Goal: Information Seeking & Learning: Find specific fact

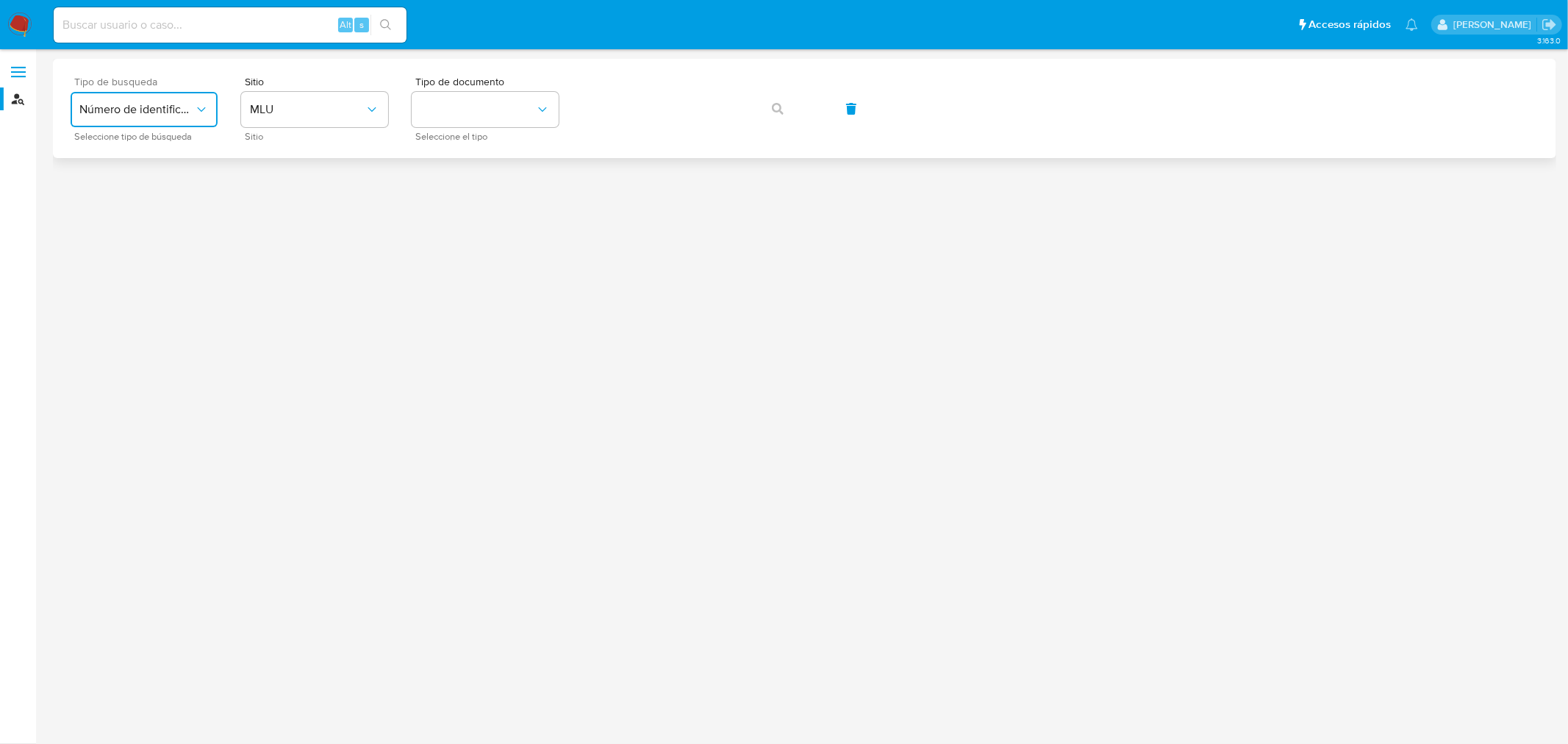
click at [164, 116] on span "Número de identificación" at bounding box center [137, 109] width 114 height 15
click at [300, 104] on span "MLU" at bounding box center [307, 109] width 114 height 15
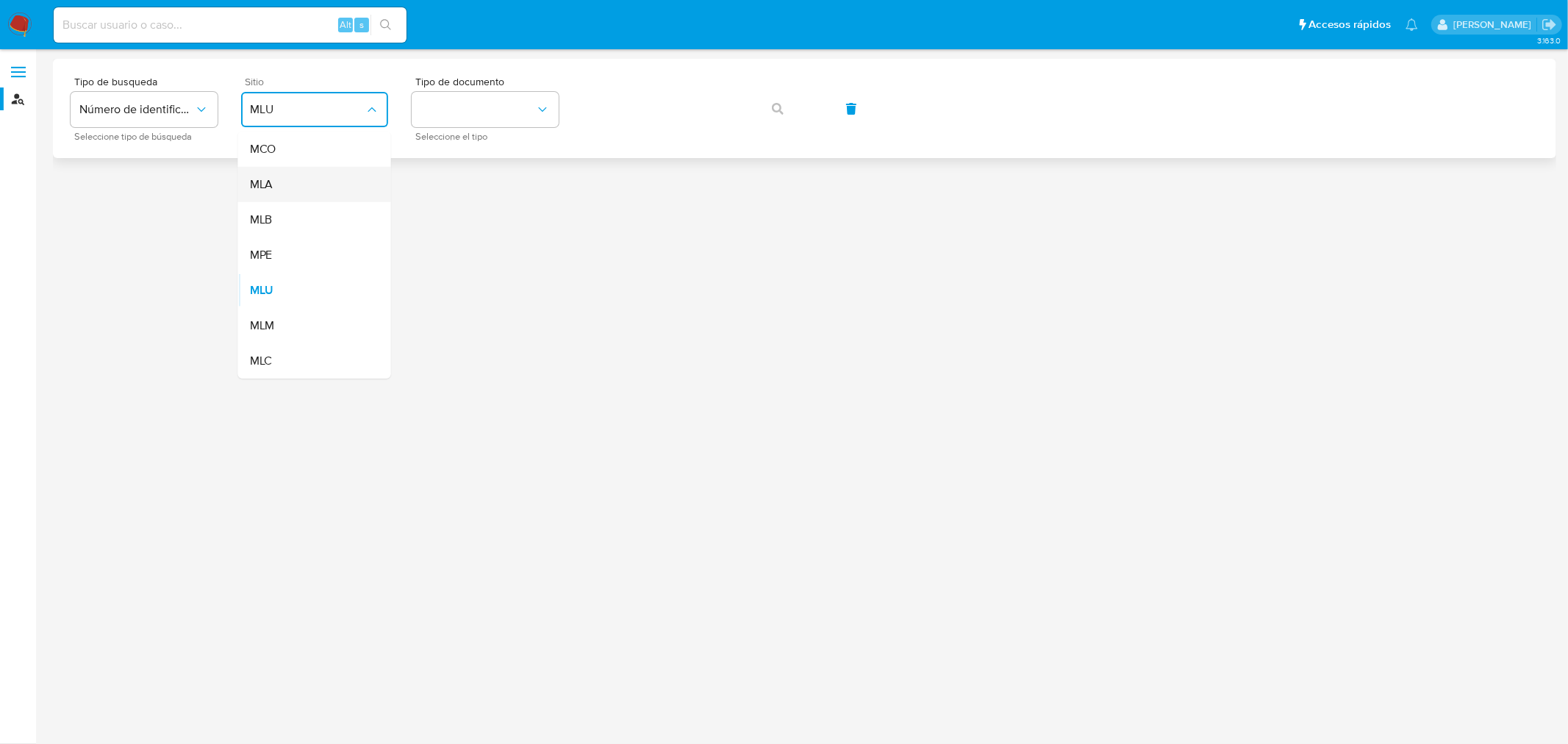
click at [287, 180] on div "MLA" at bounding box center [311, 185] width 120 height 36
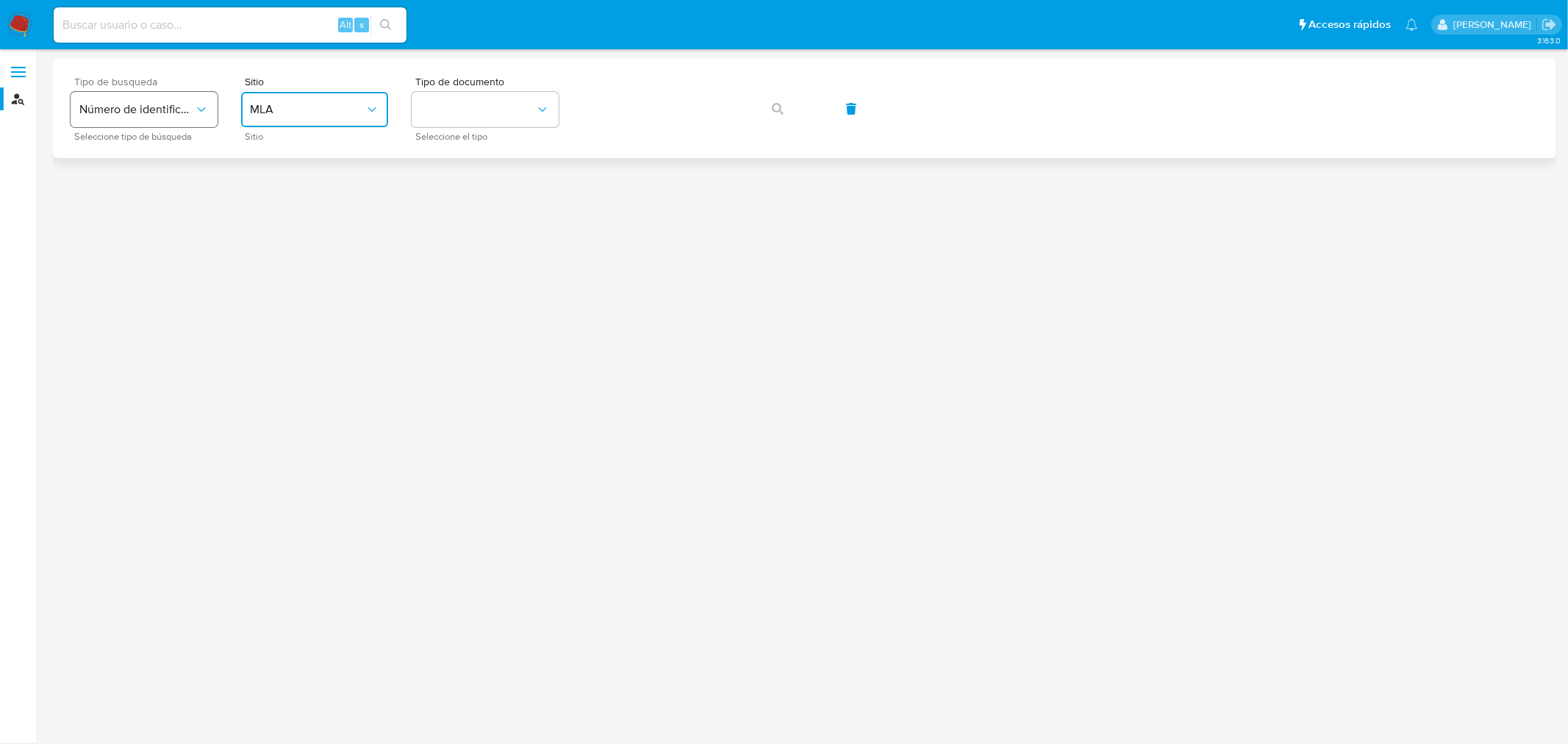
click at [106, 99] on button "Número de identificación" at bounding box center [144, 110] width 147 height 36
click at [126, 169] on span "Número de identificación" at bounding box center [140, 157] width 120 height 29
click at [426, 114] on button "identificationType" at bounding box center [485, 110] width 147 height 36
click at [312, 118] on button "site_id" at bounding box center [314, 110] width 147 height 36
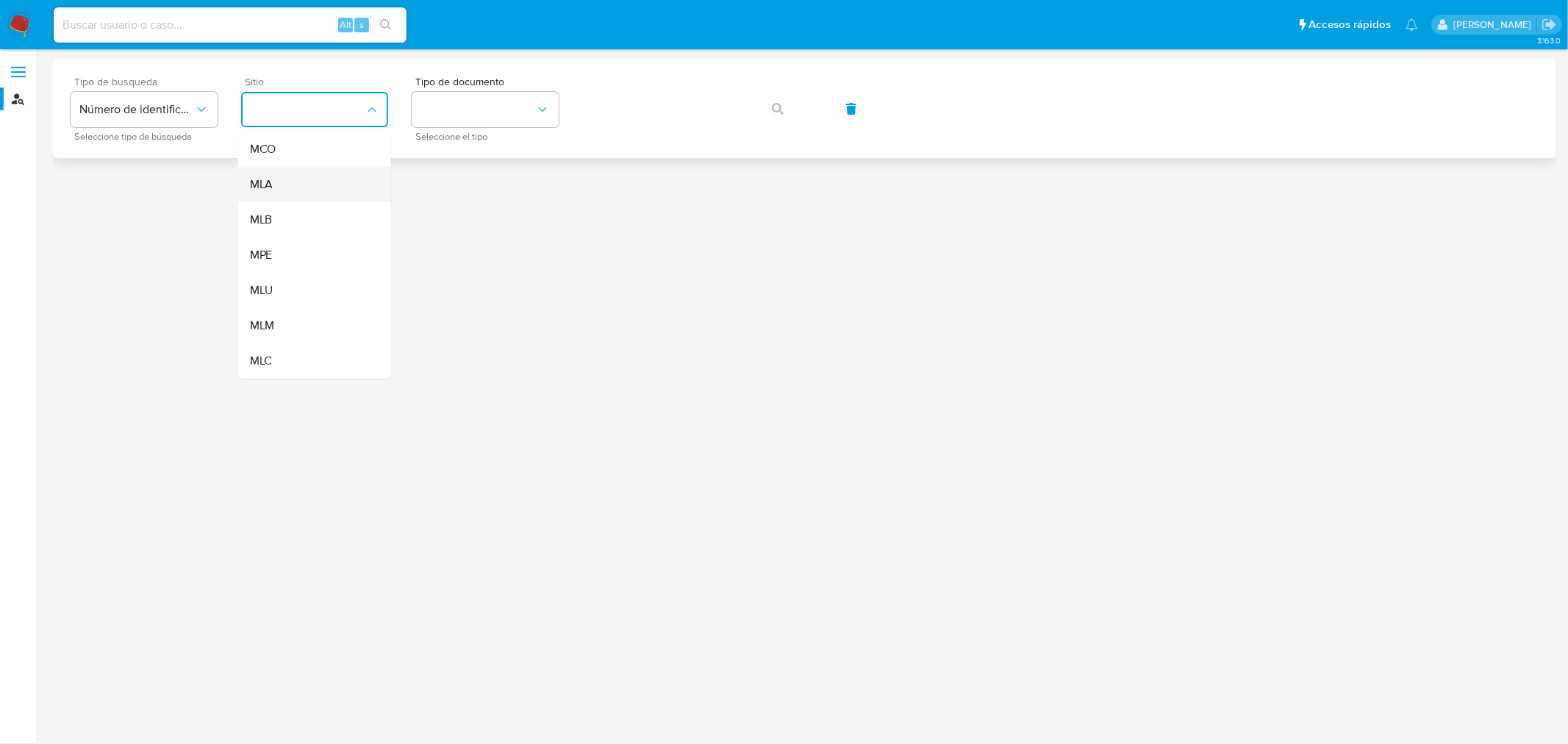
click at [290, 182] on div "MLA" at bounding box center [311, 185] width 120 height 36
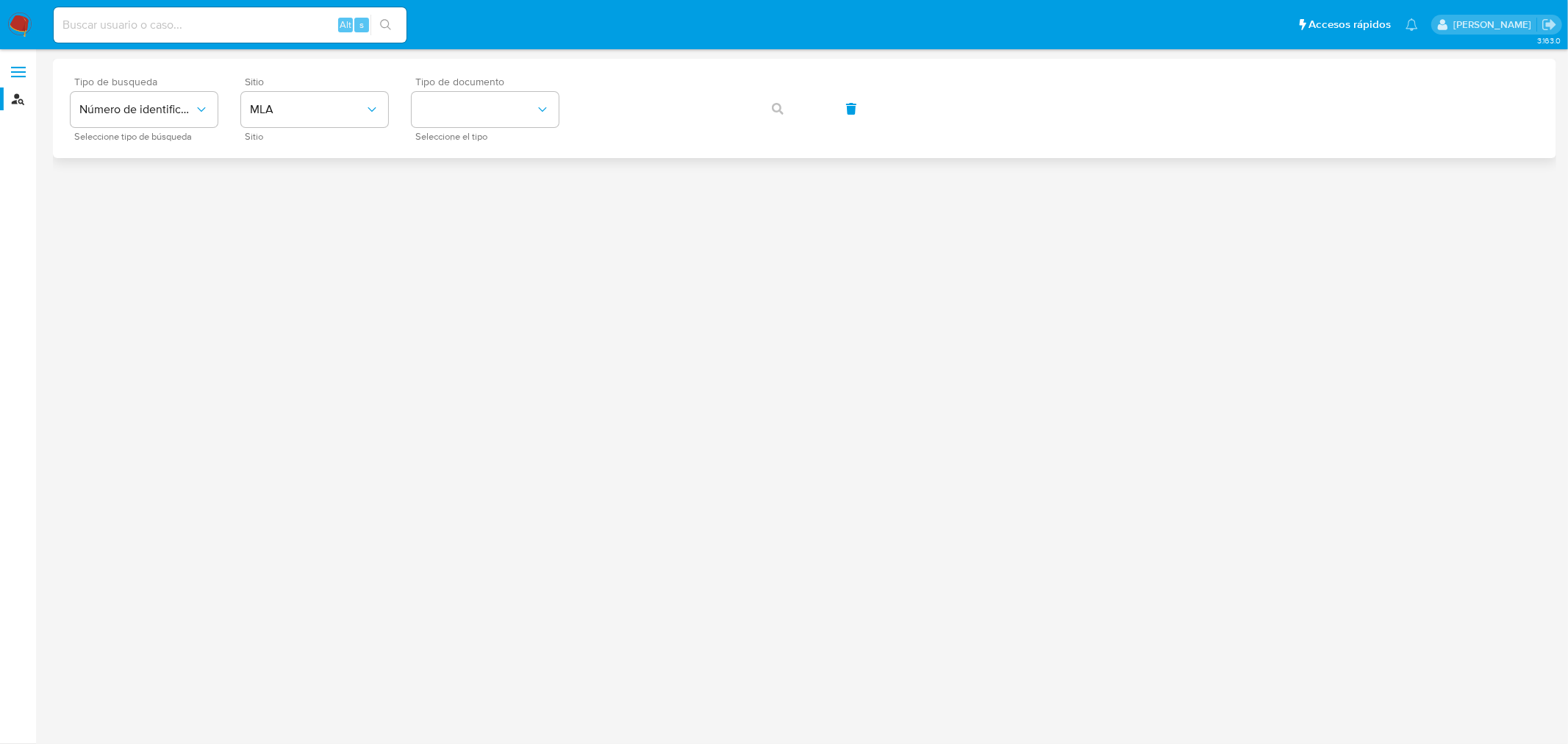
click at [527, 76] on span "Tipo de documento" at bounding box center [489, 81] width 147 height 10
click at [501, 100] on button "identificationType" at bounding box center [485, 110] width 147 height 36
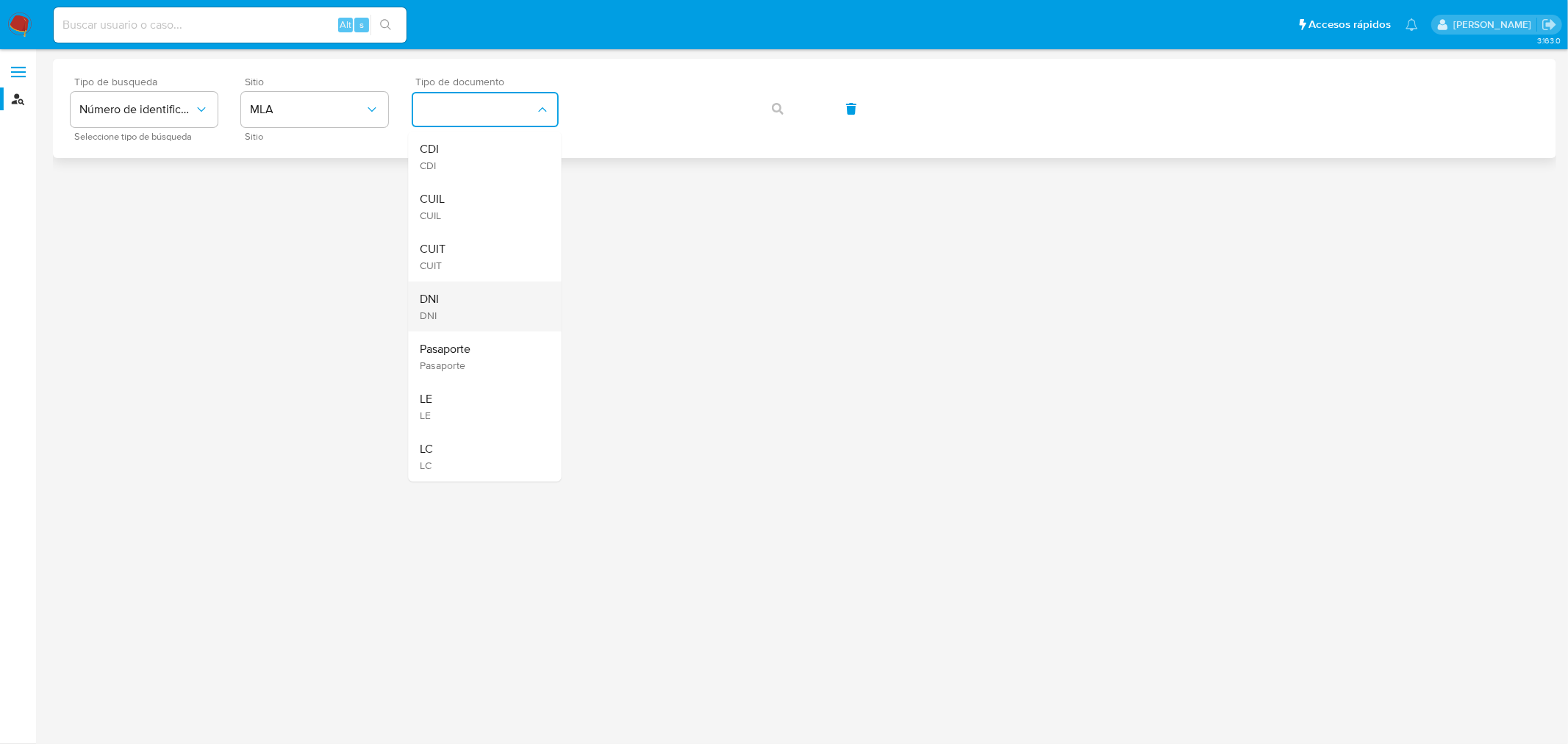
click at [472, 312] on div "DNI DNI" at bounding box center [480, 307] width 120 height 50
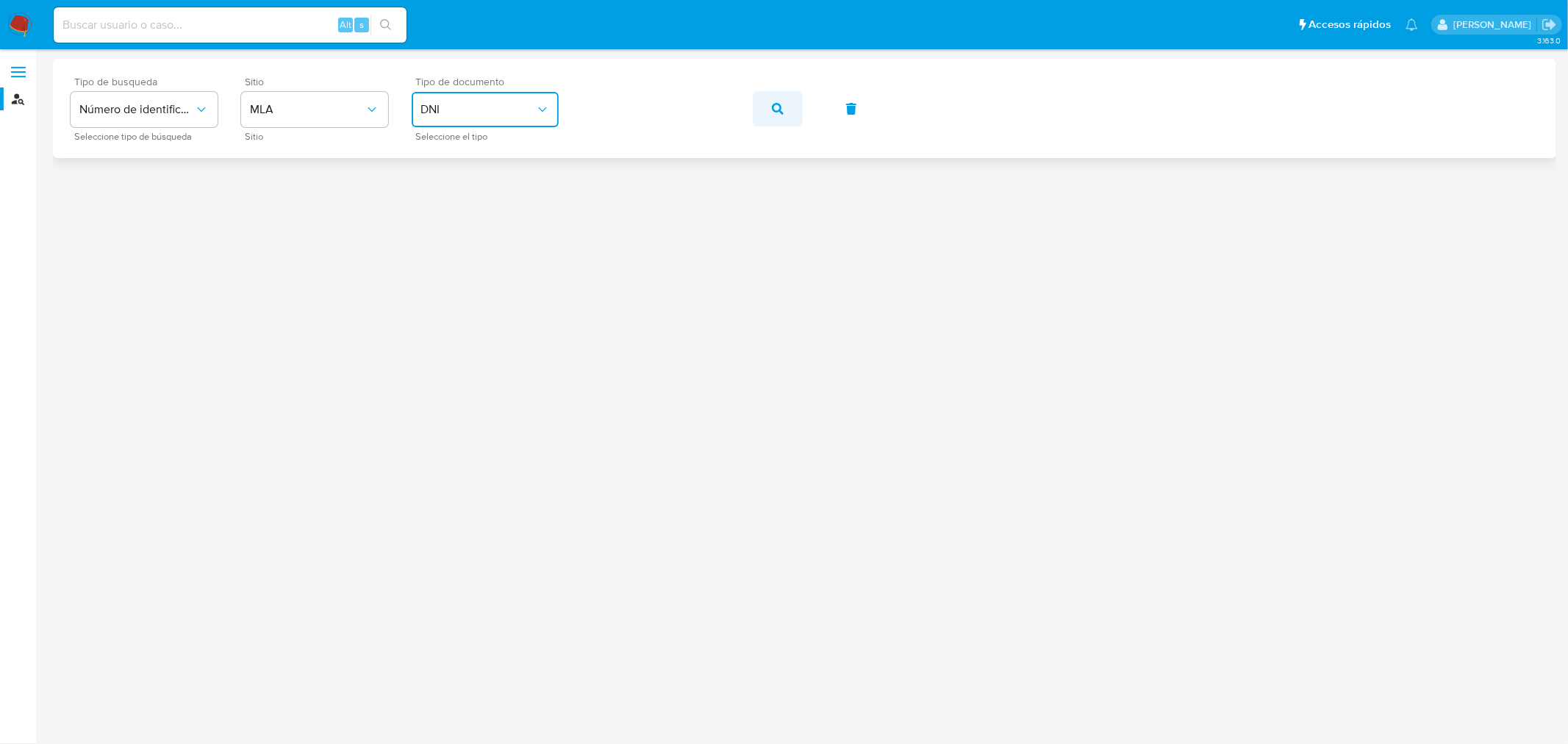
click at [776, 115] on span "button" at bounding box center [777, 109] width 12 height 32
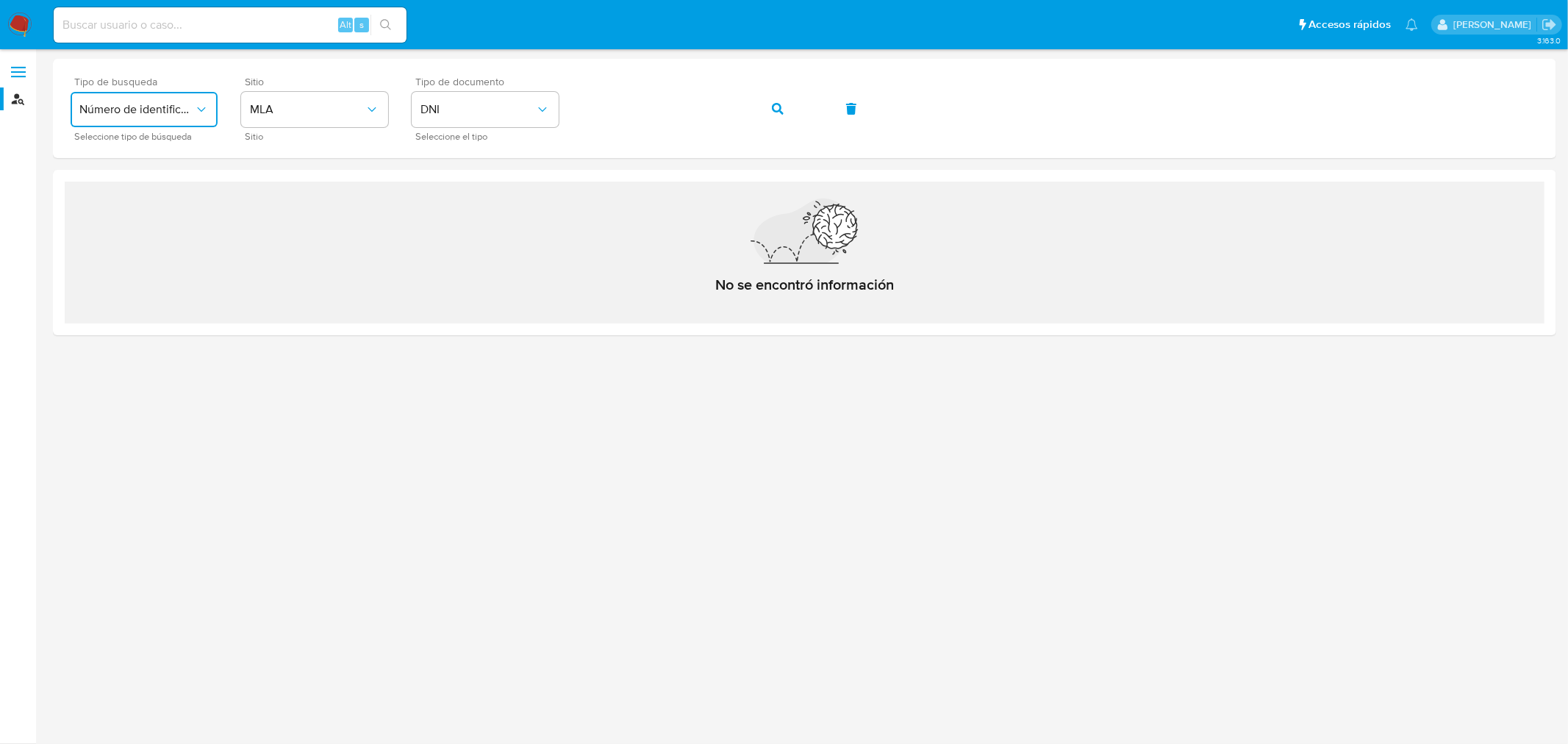
click at [199, 104] on icon "typeSearch" at bounding box center [201, 109] width 15 height 15
click at [184, 148] on span "Número de identificación" at bounding box center [140, 157] width 120 height 29
click at [535, 109] on div "Tipo de busqueda Número de identificación Seleccione tipo de búsqueda Sitio Sit…" at bounding box center [804, 108] width 1468 height 64
click at [535, 109] on icon "identificationType" at bounding box center [542, 109] width 15 height 15
click at [474, 109] on button "identificationType" at bounding box center [485, 110] width 147 height 36
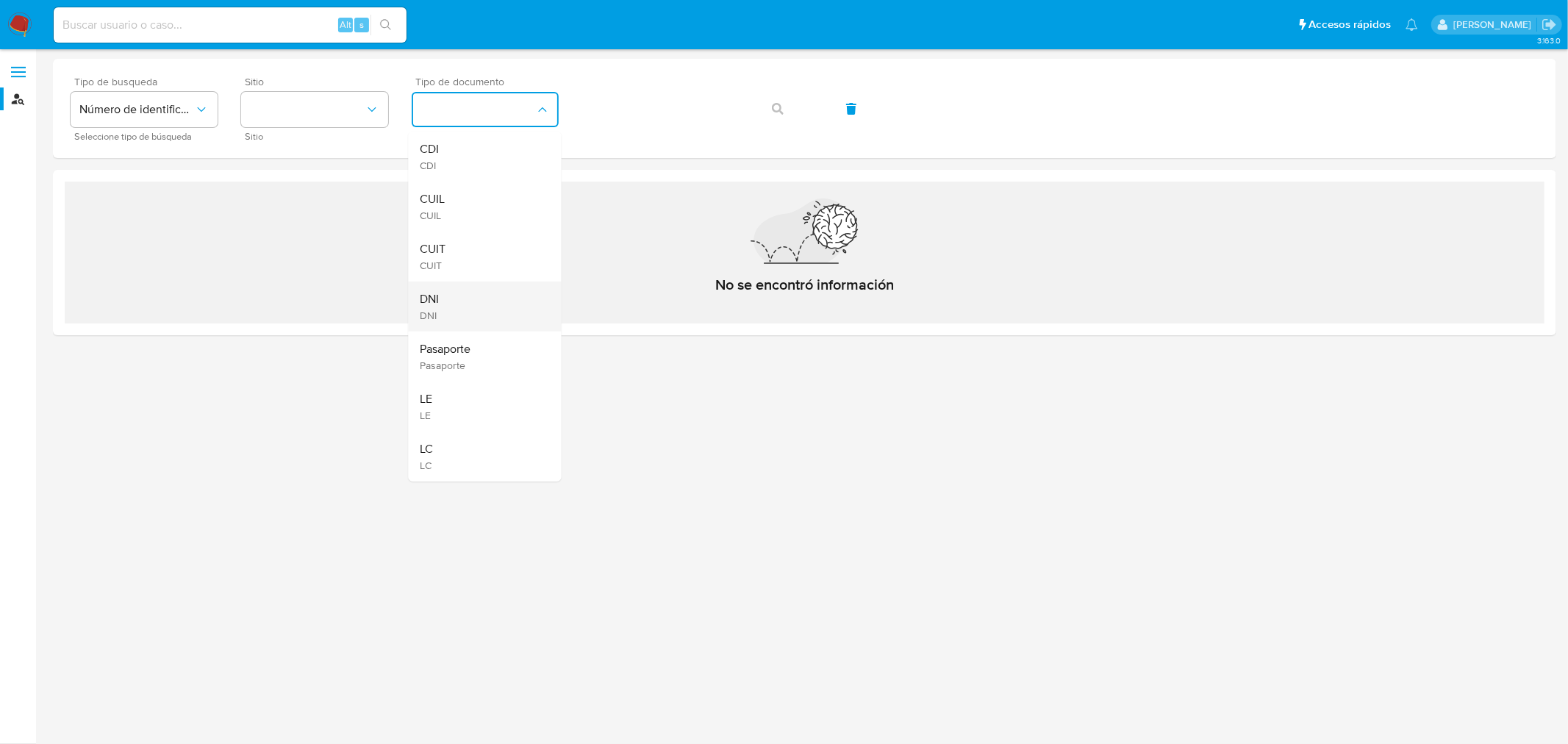
click at [473, 299] on div "DNI DNI" at bounding box center [480, 307] width 120 height 50
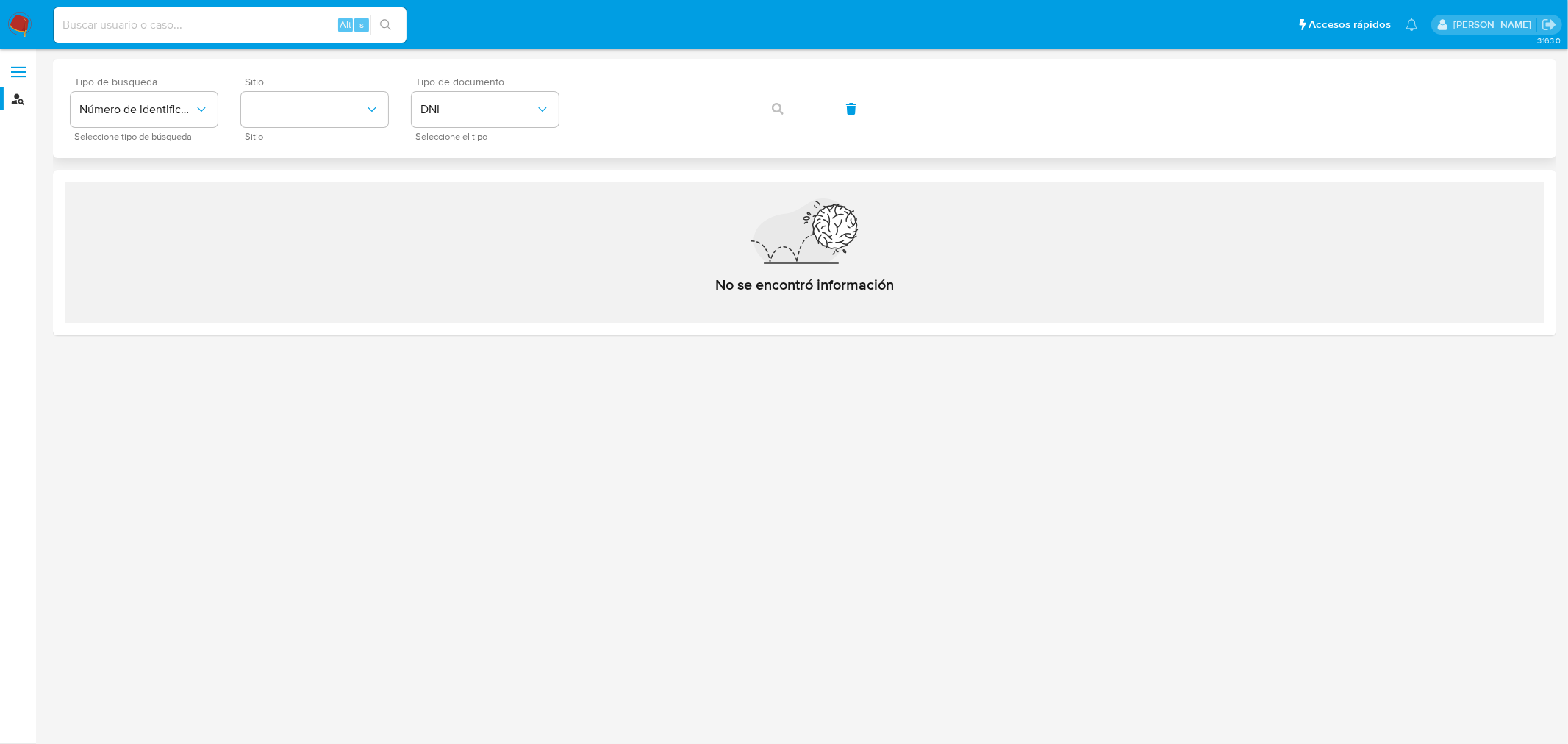
click at [790, 106] on div "Tipo de busqueda Número de identificación Seleccione tipo de búsqueda Sitio Sit…" at bounding box center [804, 108] width 1468 height 64
drag, startPoint x: 776, startPoint y: 115, endPoint x: 588, endPoint y: 137, distance: 189.3
click at [776, 115] on div "Tipo de busqueda Número de identificación Seleccione tipo de búsqueda Sitio Sit…" at bounding box center [804, 108] width 1468 height 64
click at [296, 127] on button "site_id" at bounding box center [314, 110] width 147 height 36
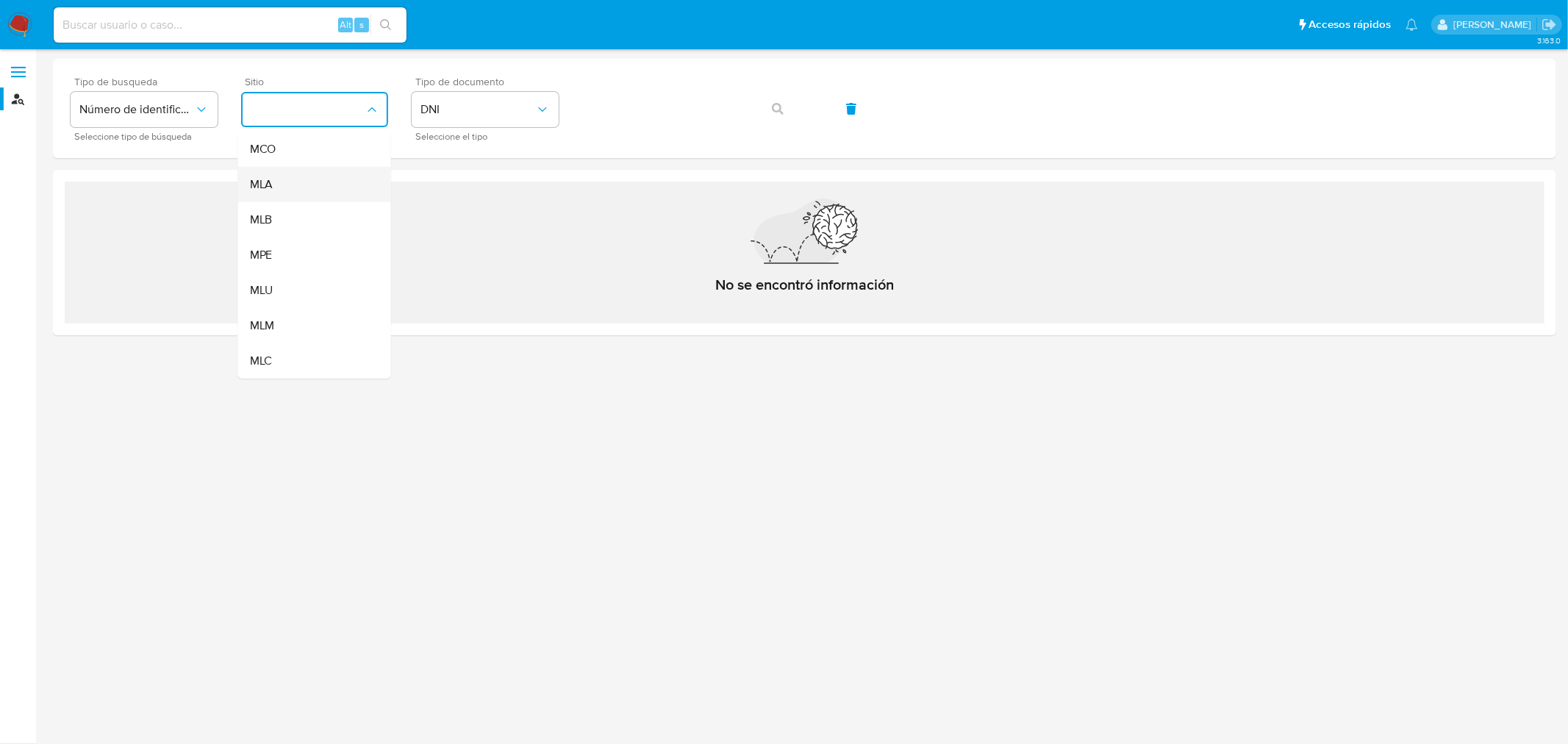
click at [290, 181] on div "MLA" at bounding box center [311, 185] width 120 height 36
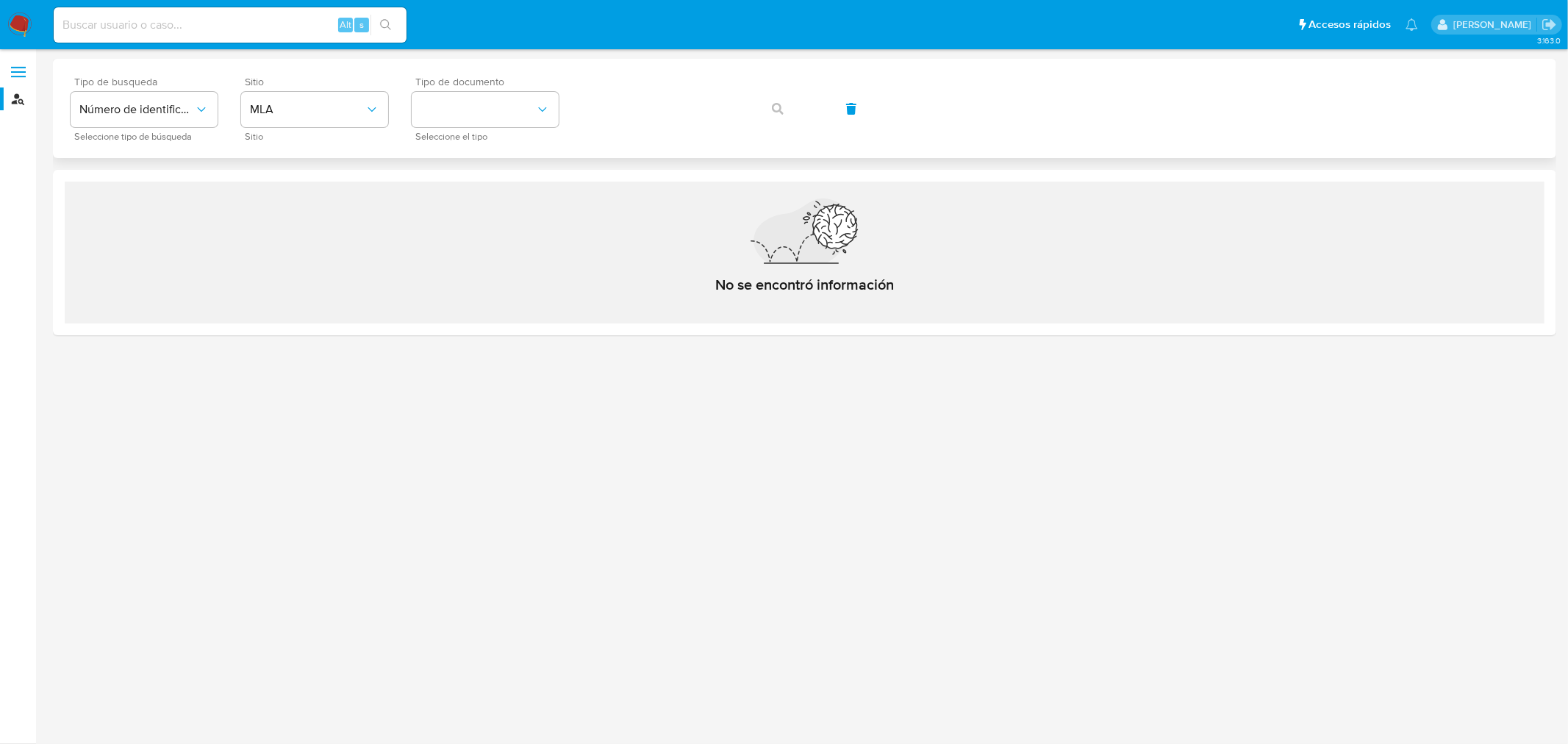
click at [779, 108] on div "Tipo de busqueda Número de identificación Seleccione tipo de búsqueda Sitio MLA…" at bounding box center [804, 108] width 1468 height 64
click at [177, 96] on button "Número de identificación" at bounding box center [144, 110] width 147 height 36
click at [150, 152] on span "Número de identificación" at bounding box center [140, 157] width 120 height 29
click at [289, 122] on button "site_id" at bounding box center [314, 110] width 147 height 36
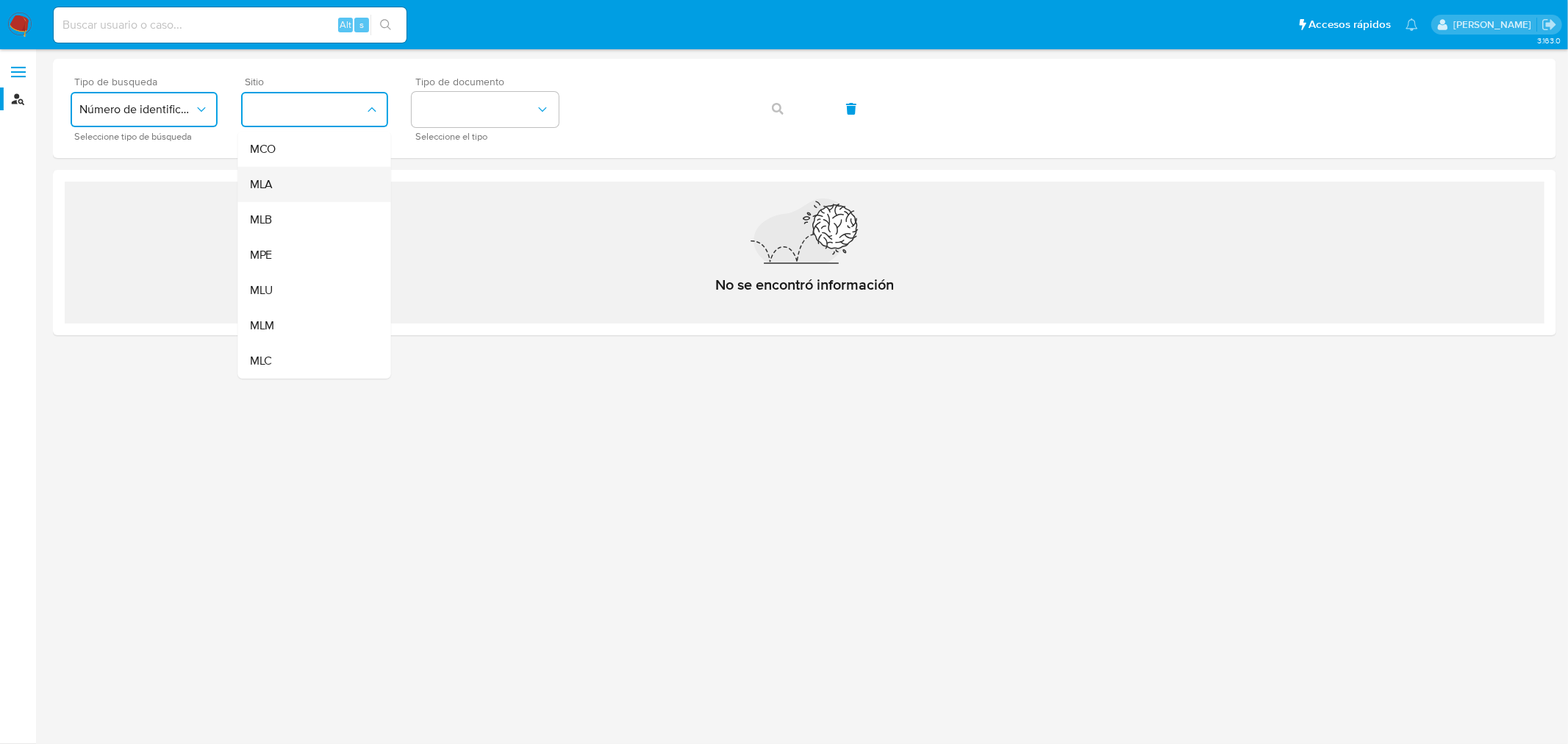
click at [297, 182] on div "MLA" at bounding box center [311, 185] width 120 height 36
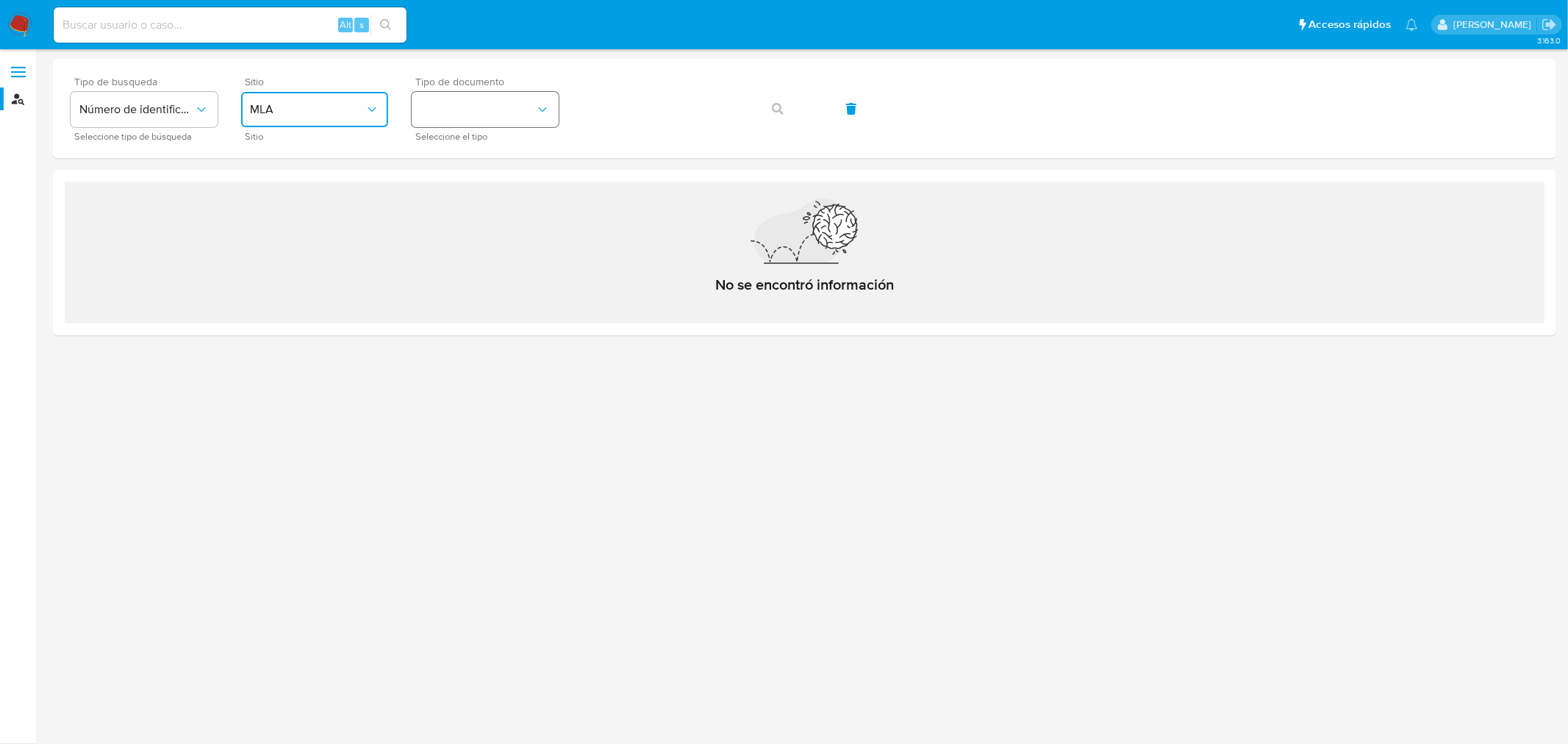
click at [460, 105] on button "identificationType" at bounding box center [485, 110] width 147 height 36
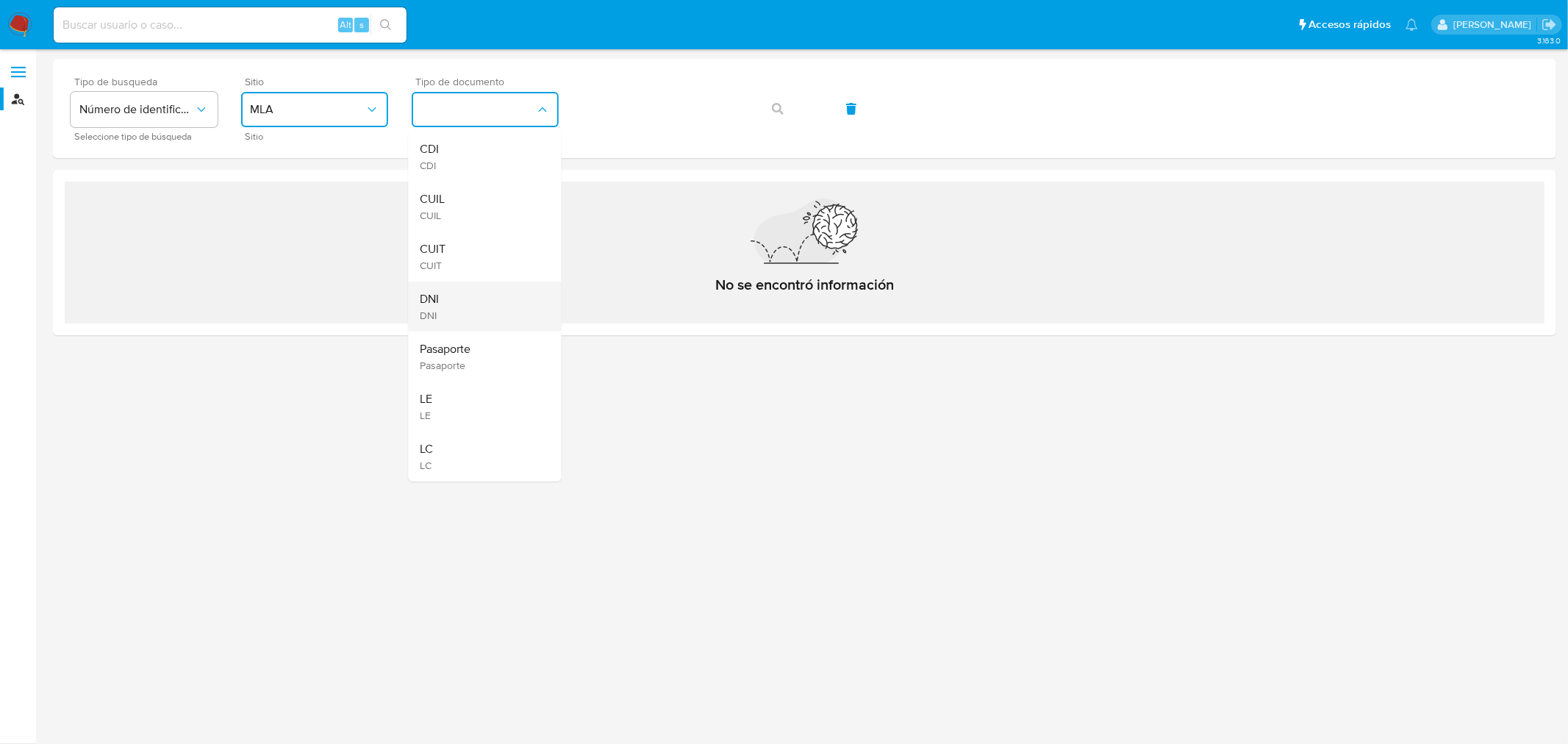
click at [467, 317] on div "DNI DNI" at bounding box center [480, 307] width 120 height 50
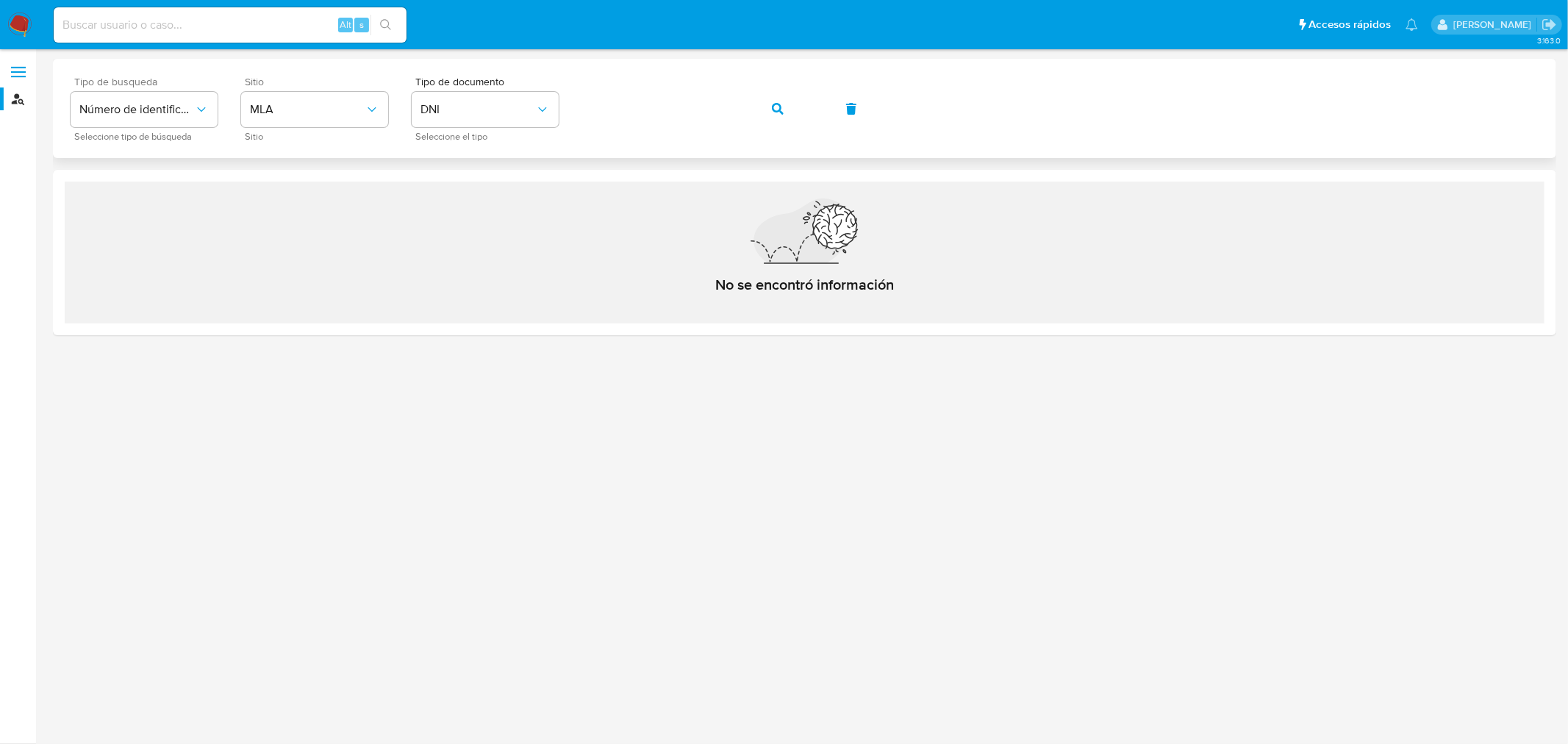
click at [776, 107] on icon "button" at bounding box center [777, 108] width 12 height 12
click at [222, 32] on input at bounding box center [229, 25] width 353 height 19
paste input "11492436"
type input "11492436"
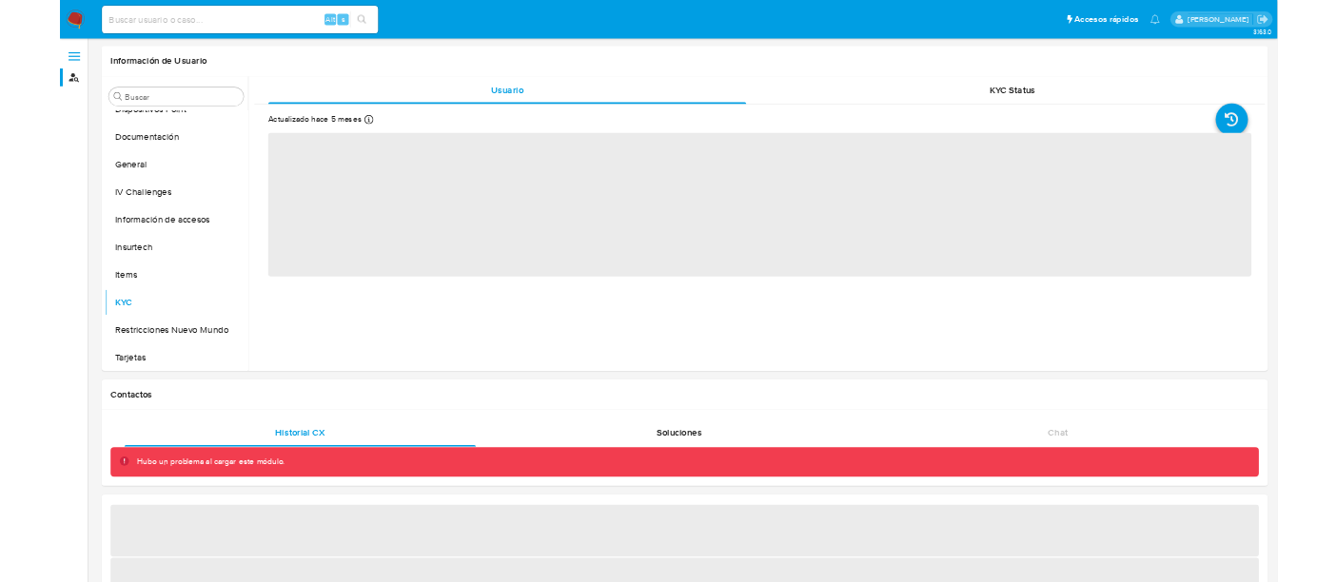
scroll to position [439, 0]
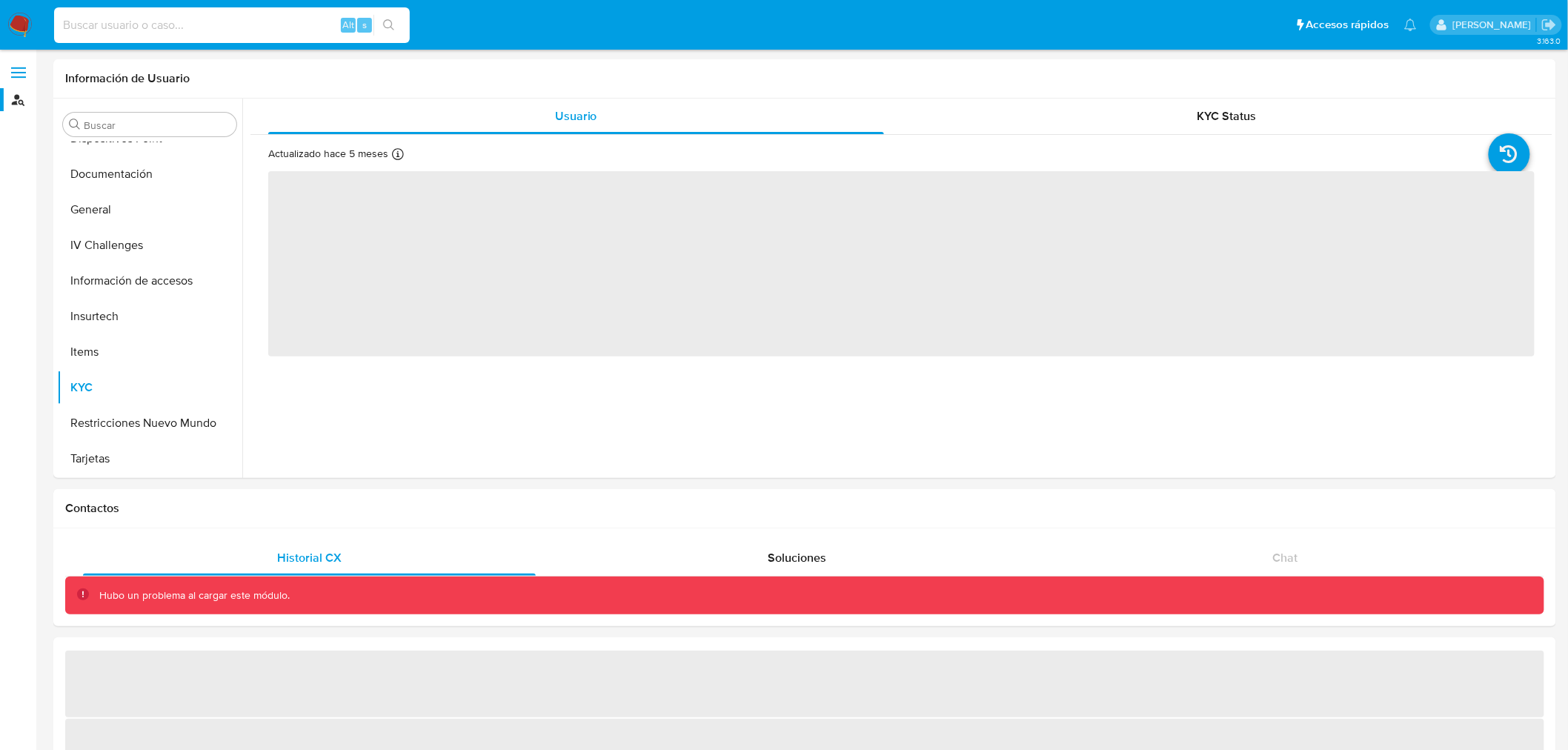
click at [223, 32] on input at bounding box center [231, 25] width 356 height 19
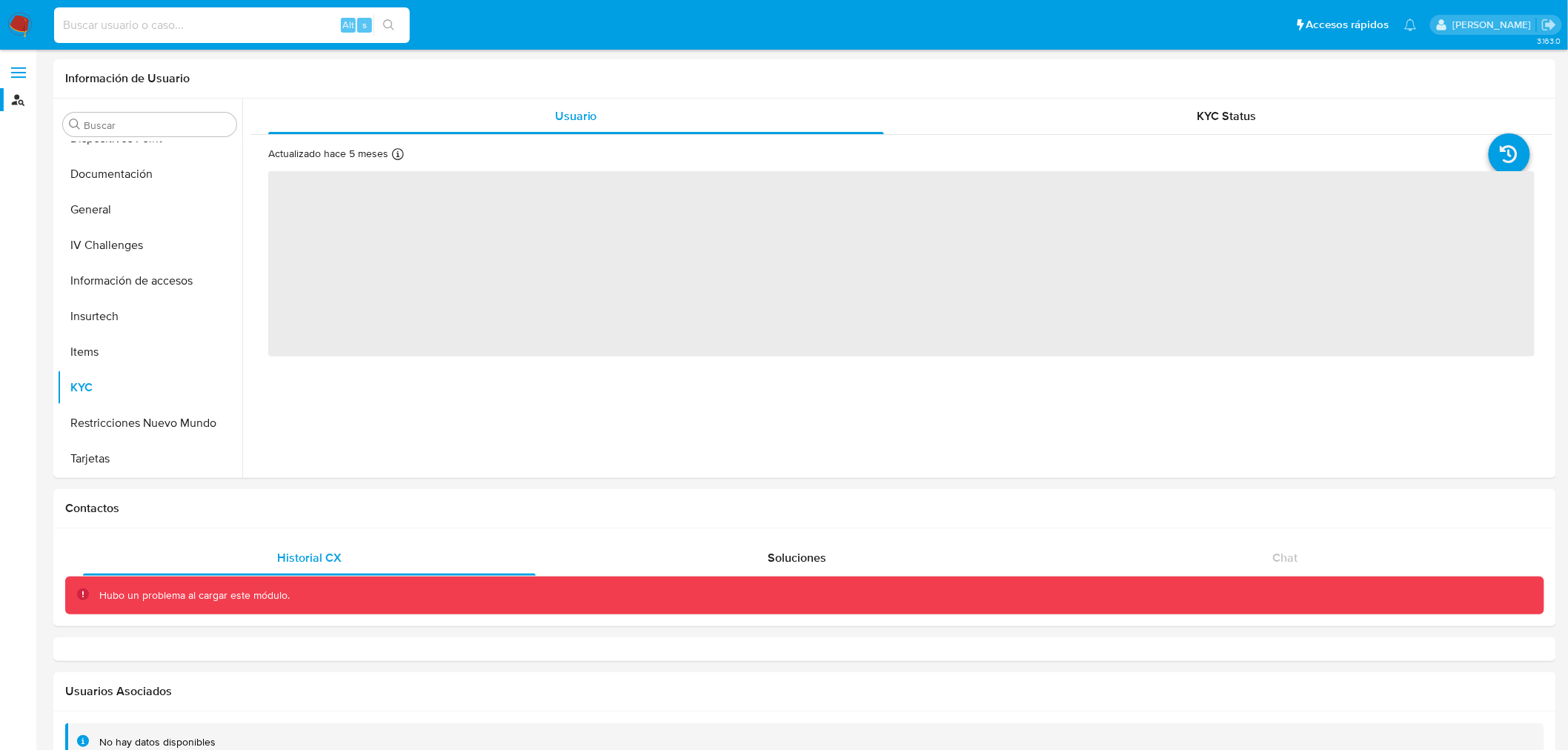
select select "10"
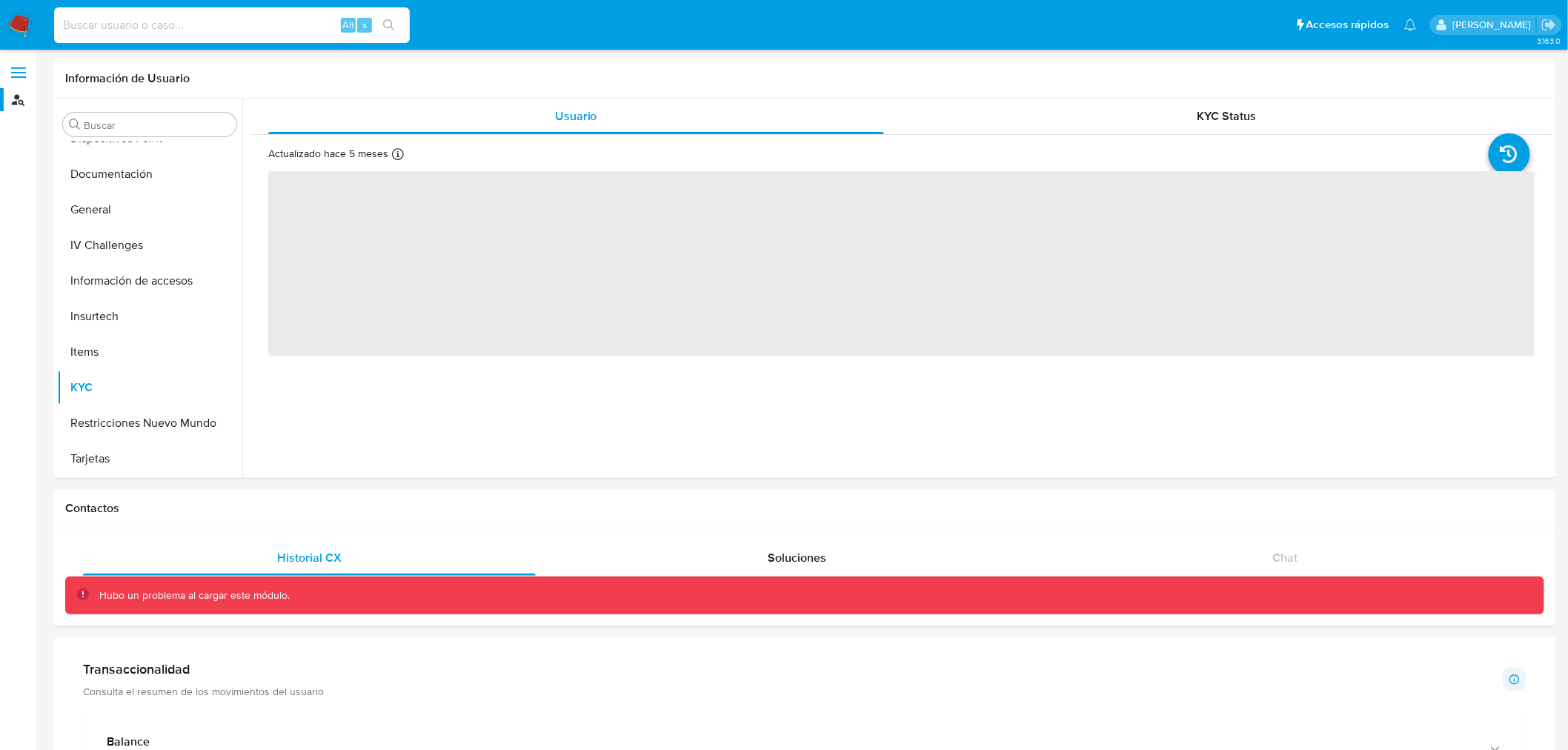
paste input "11492436"
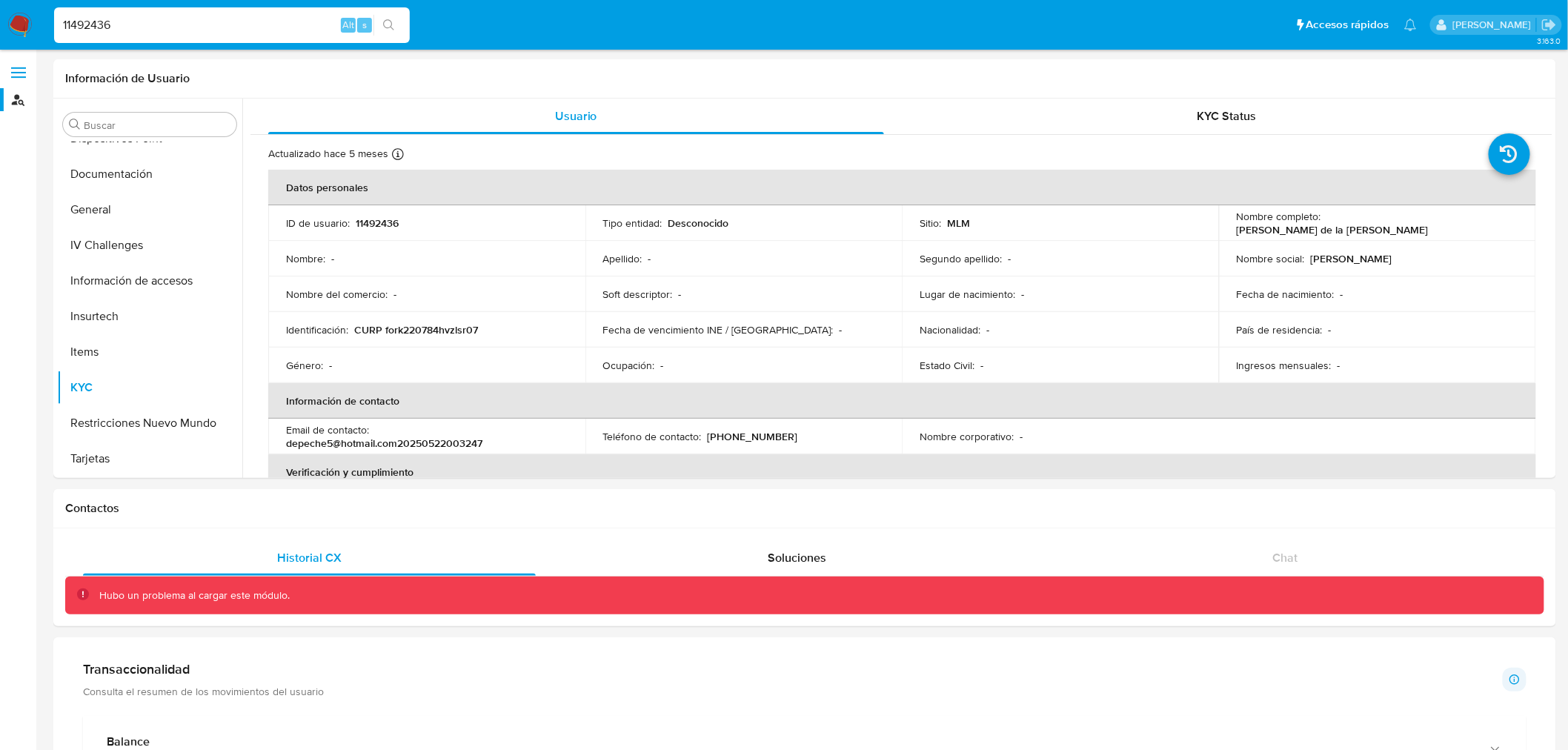
type input "11492436"
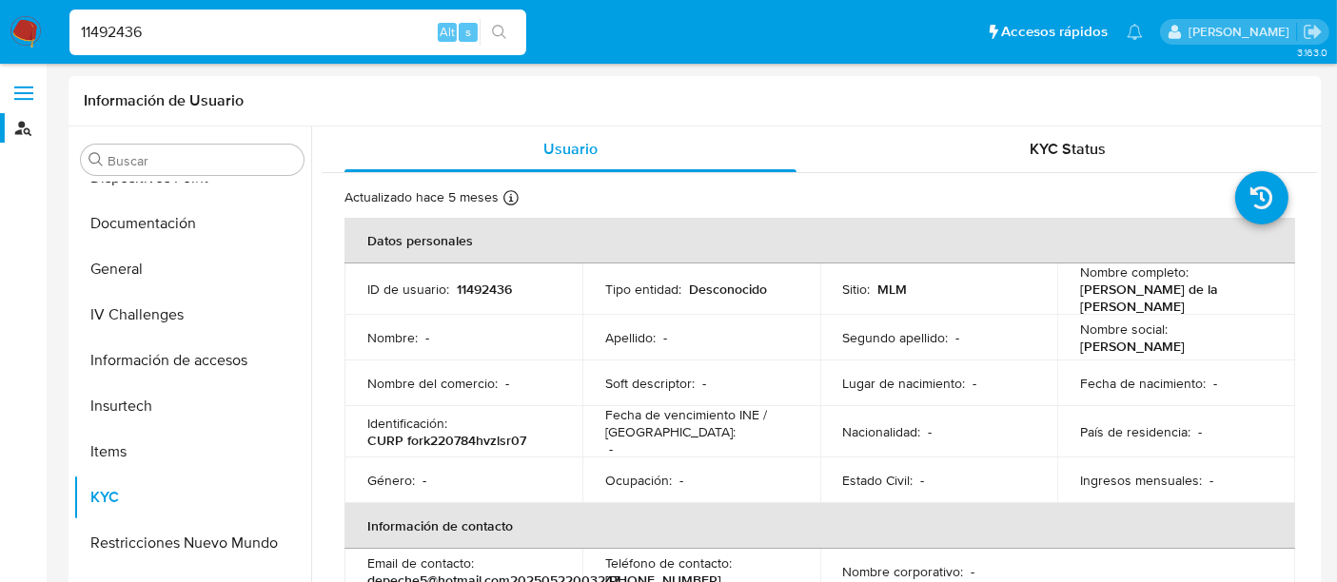
scroll to position [438, 0]
click at [31, 121] on link "Buscador de personas" at bounding box center [113, 128] width 227 height 30
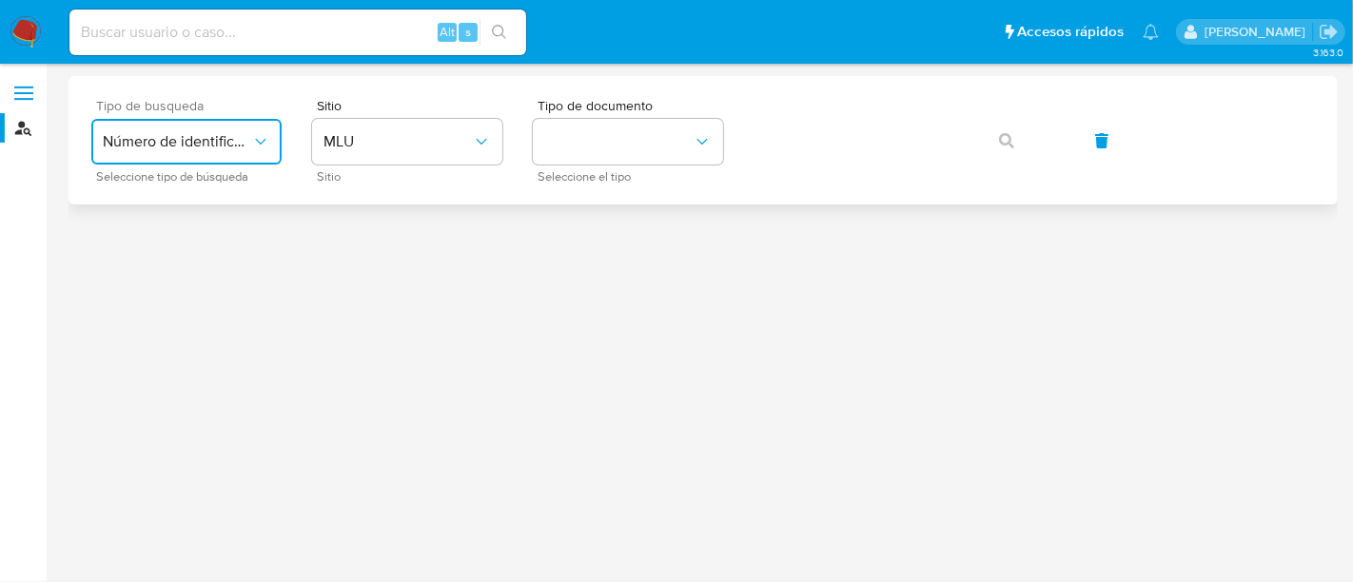
click at [211, 137] on span "Número de identificación" at bounding box center [177, 141] width 148 height 19
click at [200, 218] on span "Número de identificación" at bounding box center [181, 203] width 156 height 38
click at [356, 143] on button "site_id" at bounding box center [407, 142] width 190 height 46
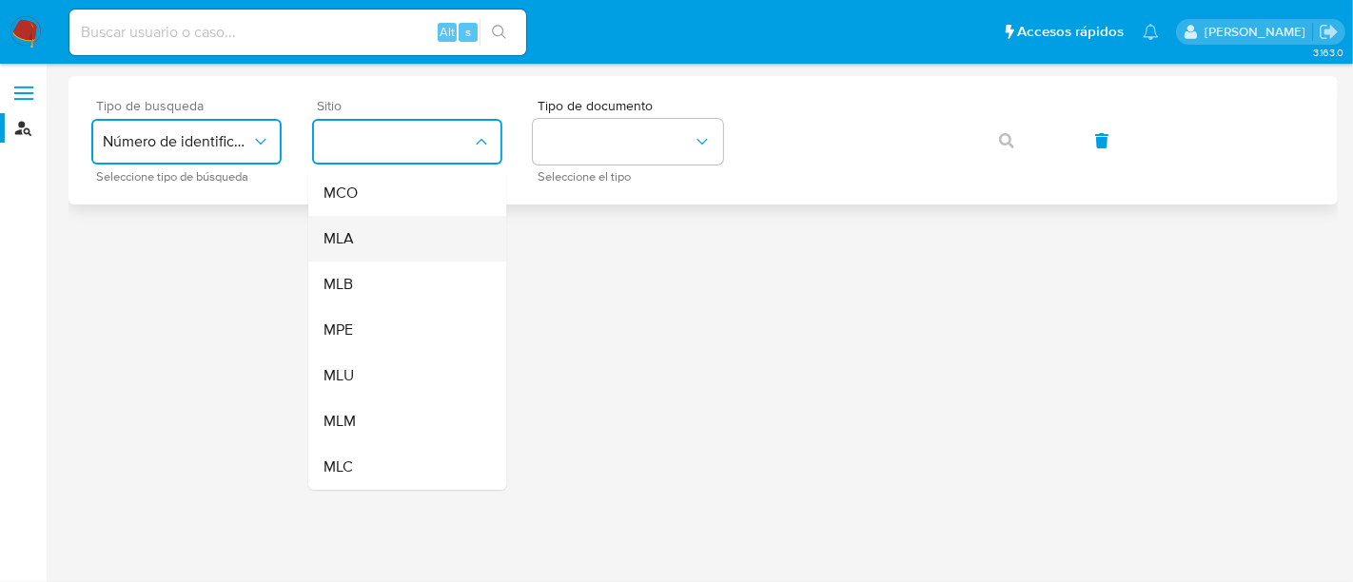
click at [380, 239] on div "MLA" at bounding box center [402, 239] width 156 height 46
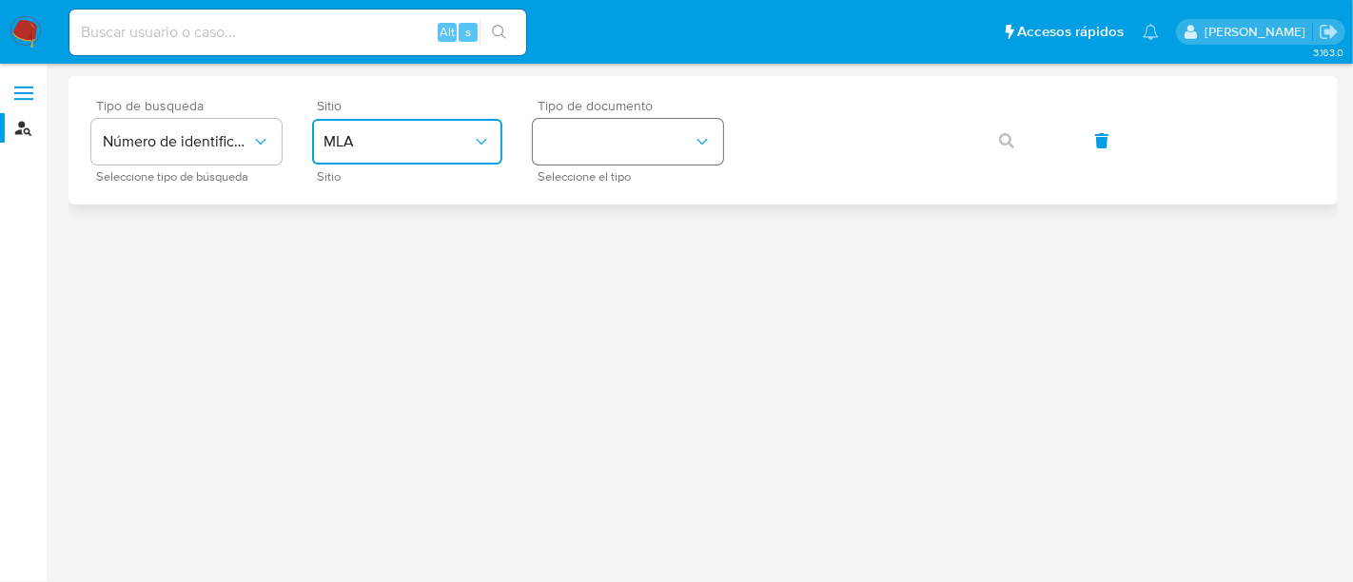
click at [606, 129] on button "identificationType" at bounding box center [628, 142] width 190 height 46
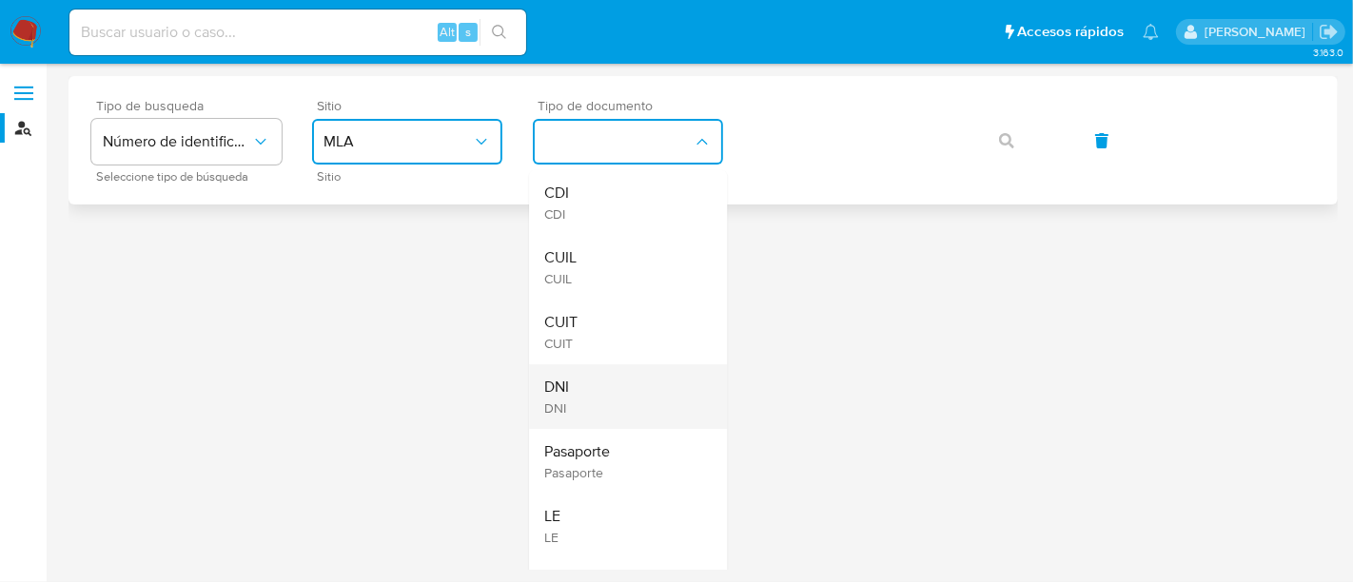
click at [598, 427] on div "DNI DNI" at bounding box center [622, 397] width 156 height 65
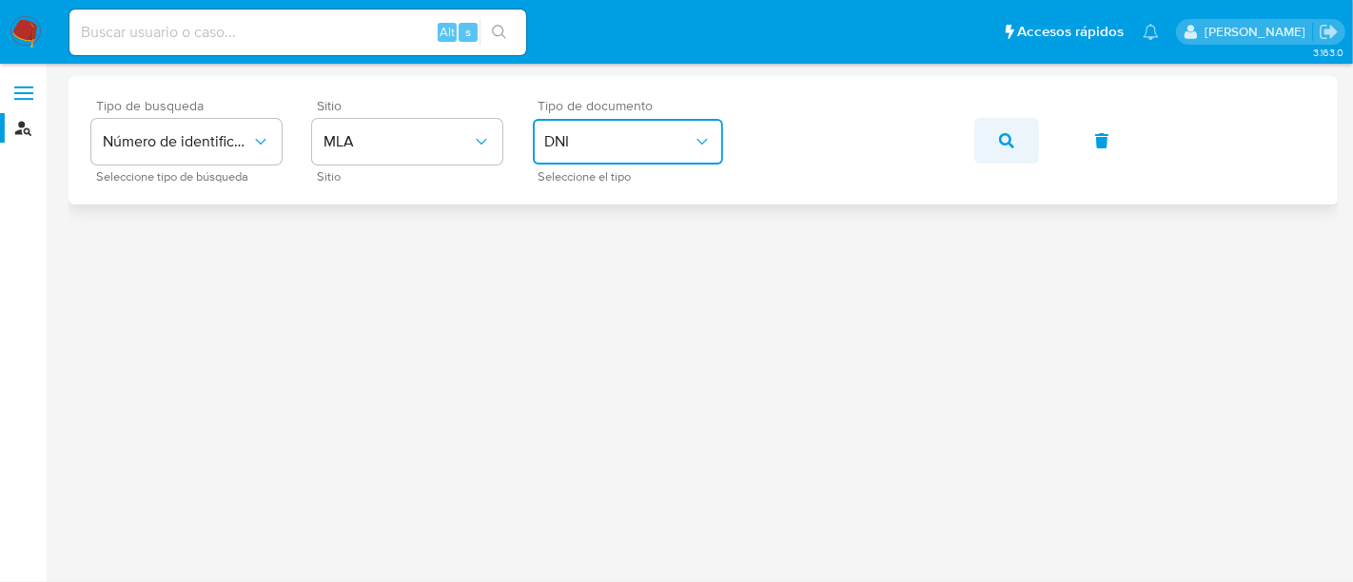
click at [1007, 152] on span "button" at bounding box center [1006, 141] width 15 height 42
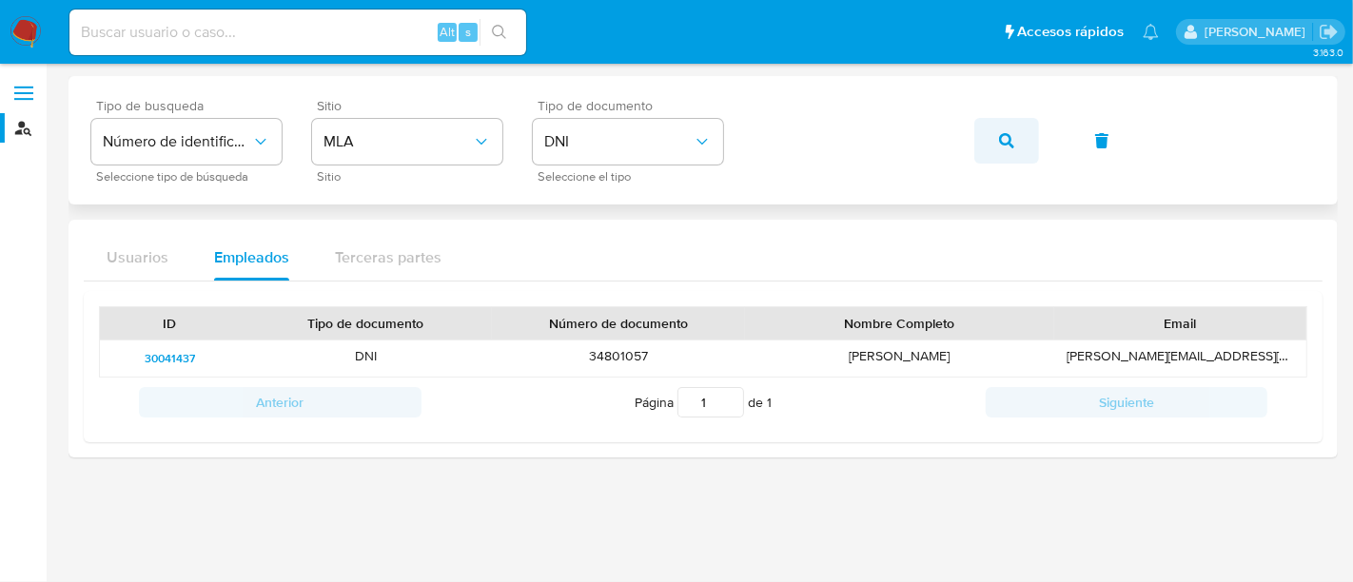
click at [1014, 143] on icon "button" at bounding box center [1006, 140] width 15 height 15
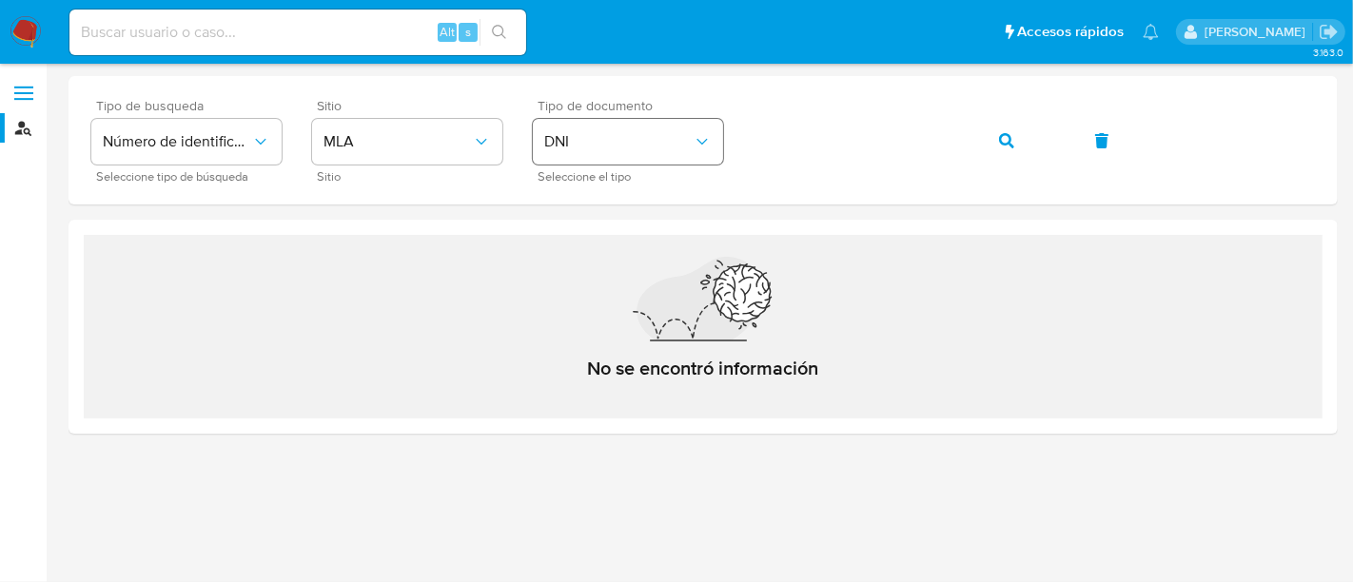
click at [623, 148] on span "DNI" at bounding box center [618, 141] width 148 height 19
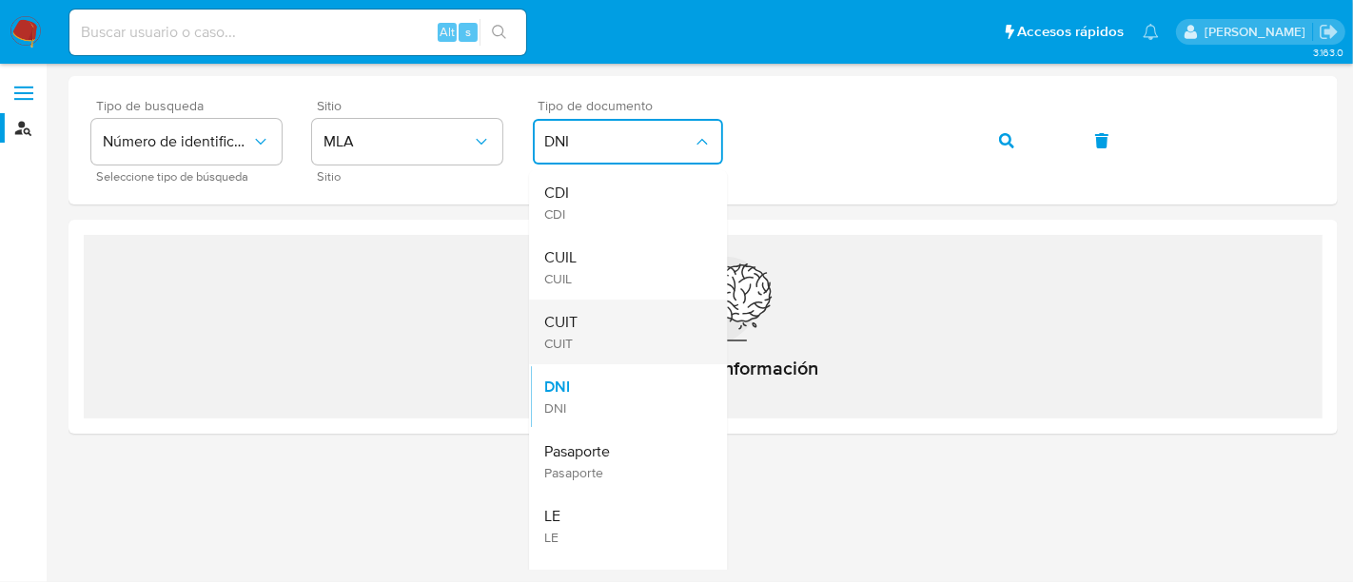
click at [598, 322] on div "CUIT CUIT" at bounding box center [622, 332] width 156 height 65
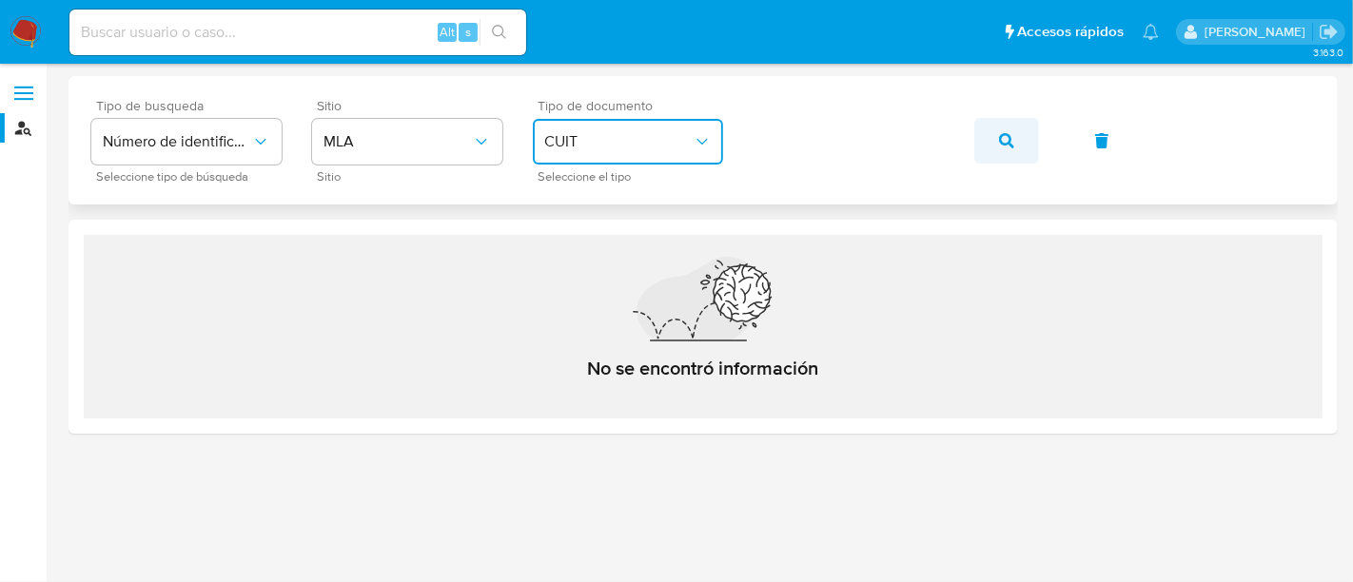
click at [1002, 130] on span "button" at bounding box center [1006, 141] width 15 height 42
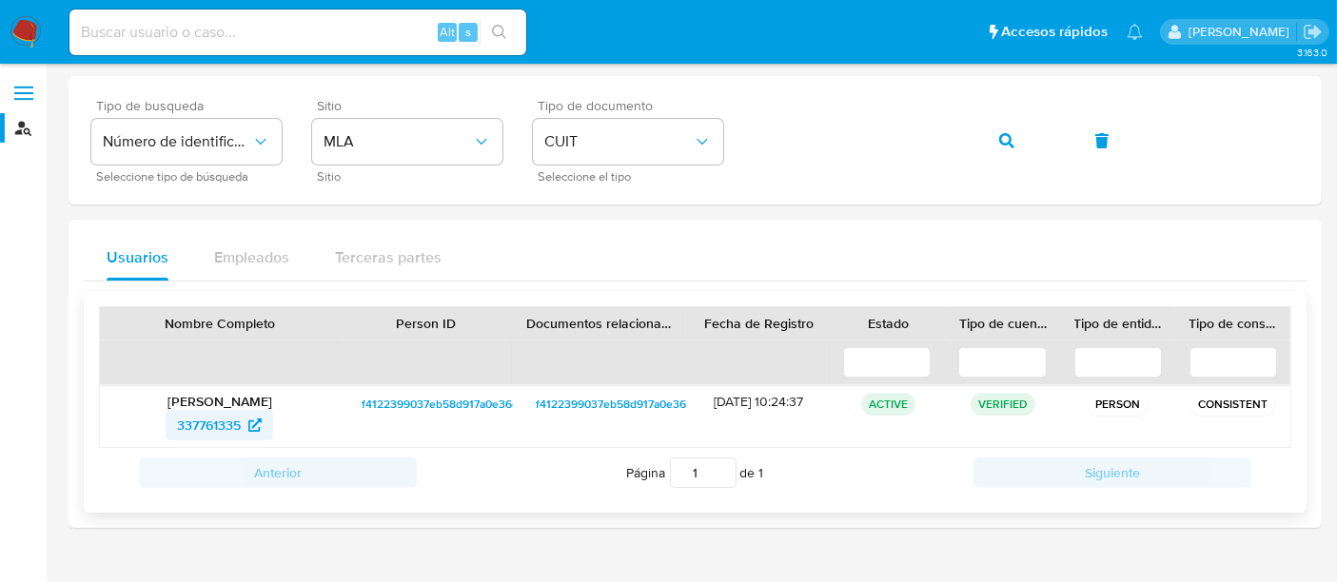
click at [215, 426] on span "337761335" at bounding box center [209, 425] width 64 height 30
click at [625, 144] on span "CUIT" at bounding box center [618, 141] width 148 height 19
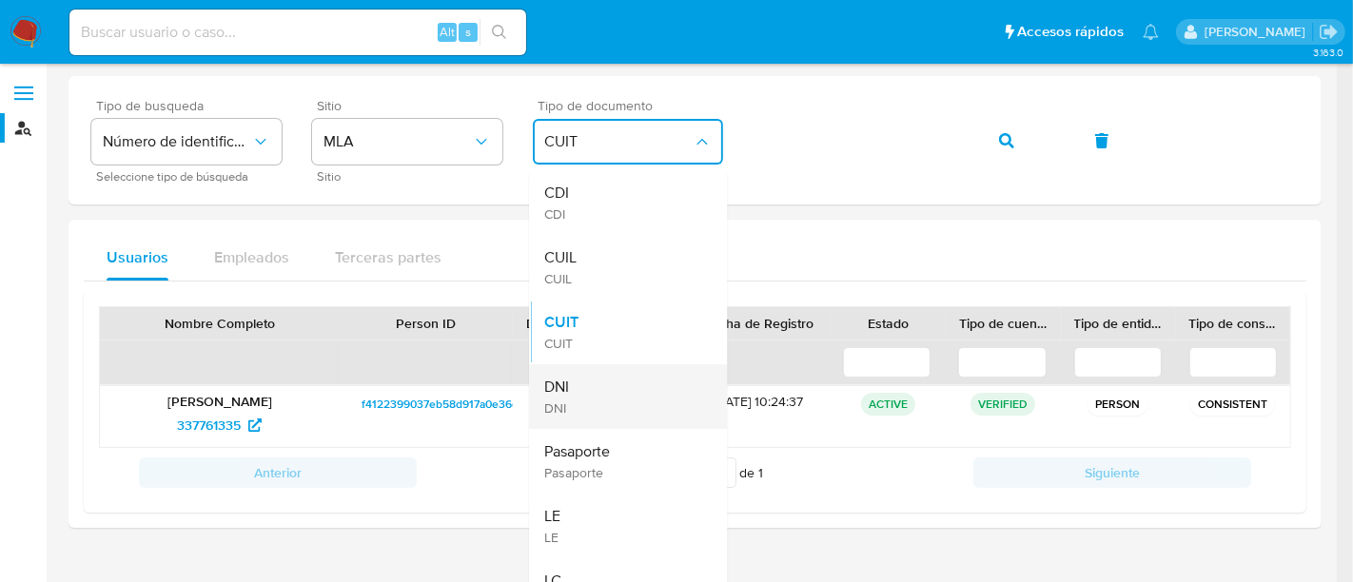
click at [584, 415] on div "DNI DNI" at bounding box center [622, 397] width 156 height 65
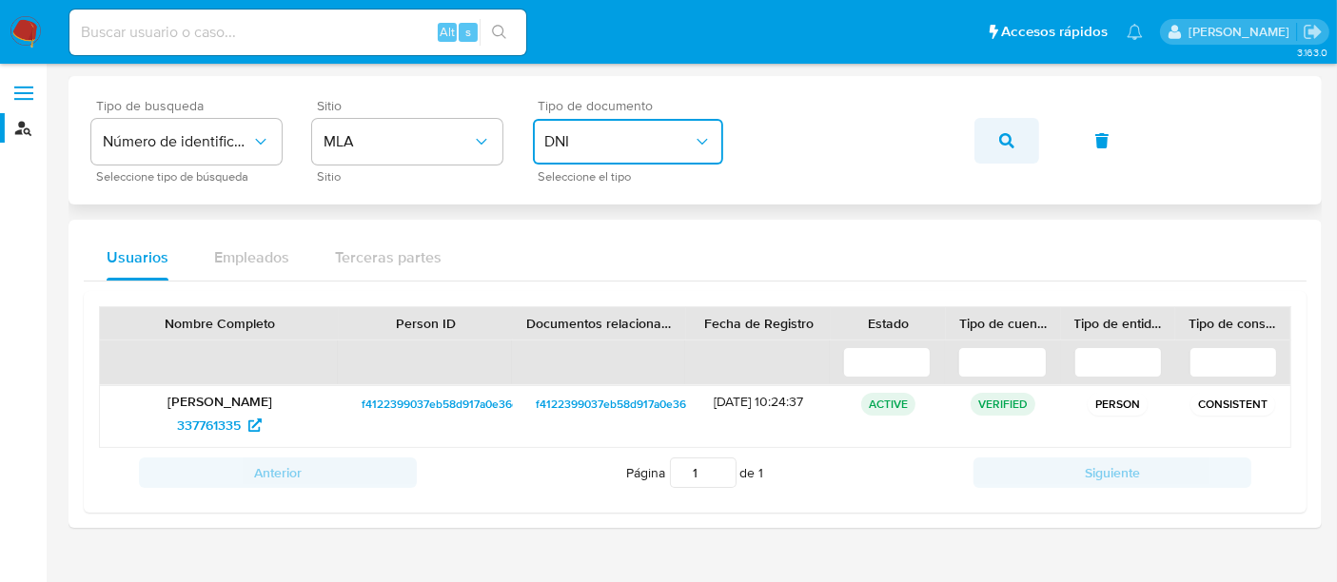
click at [1009, 146] on icon "button" at bounding box center [1006, 140] width 15 height 15
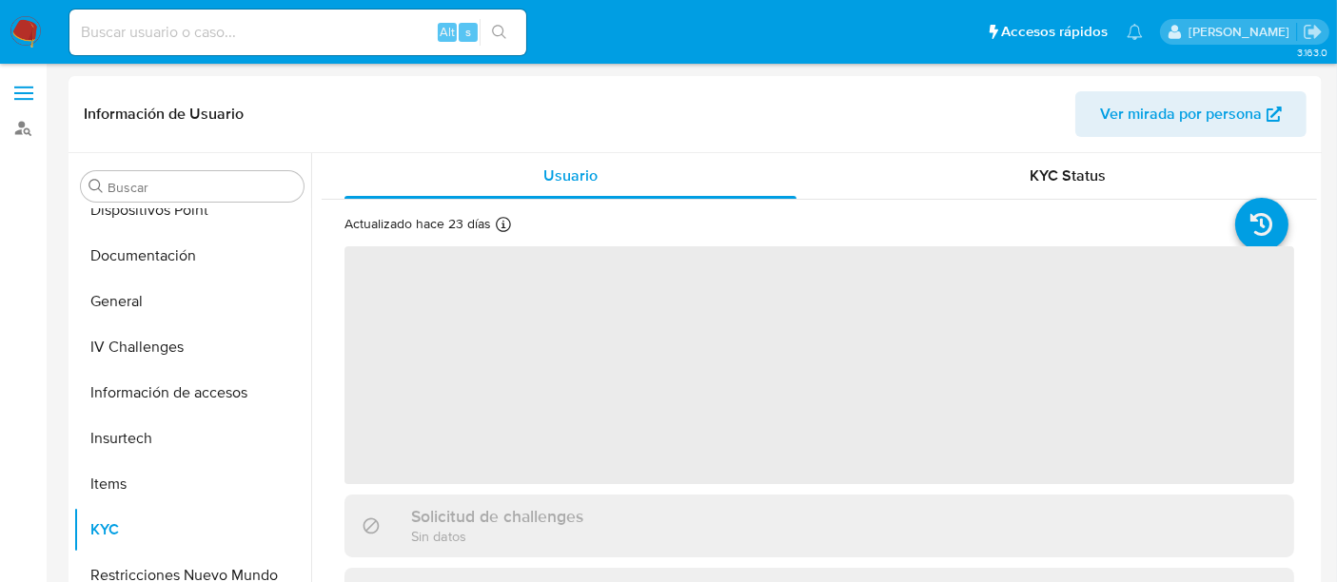
scroll to position [483, 0]
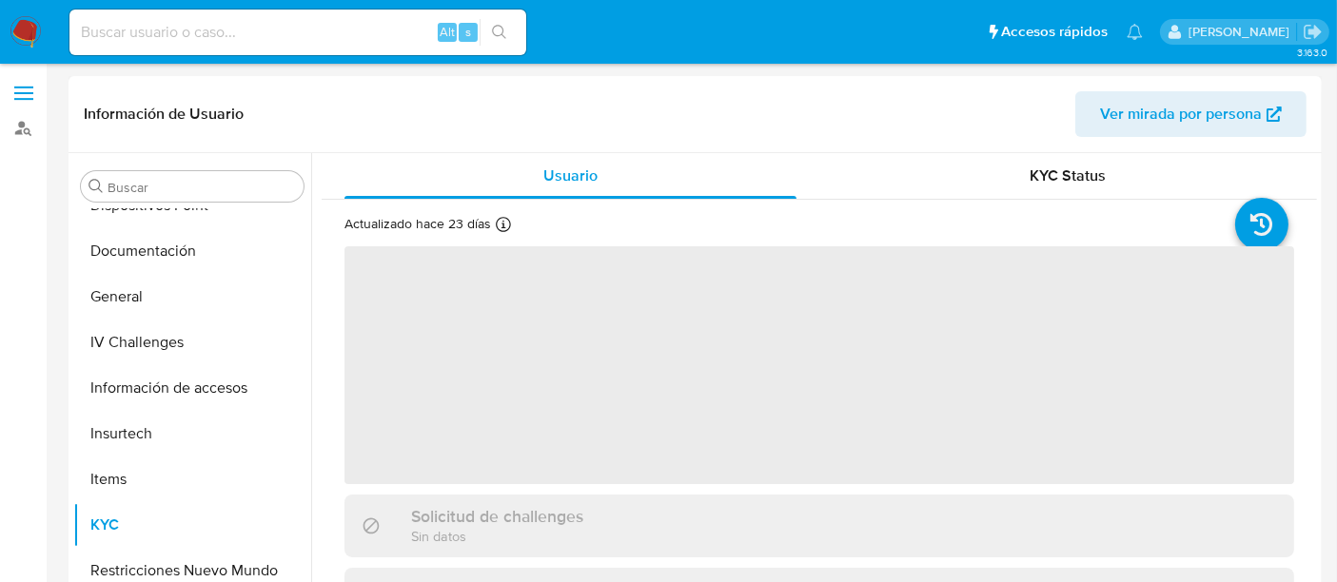
select select "10"
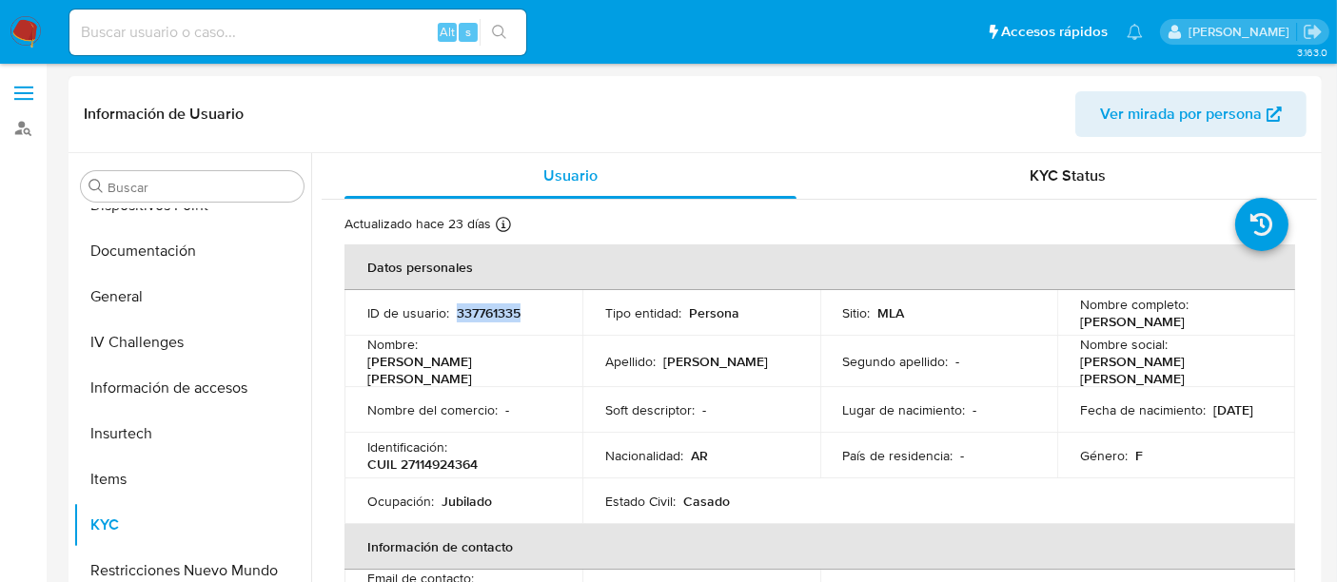
drag, startPoint x: 527, startPoint y: 309, endPoint x: 453, endPoint y: 322, distance: 75.3
click at [453, 322] on td "ID de usuario : 337761335" at bounding box center [464, 313] width 238 height 46
copy p "337761335"
